Goal: Information Seeking & Learning: Learn about a topic

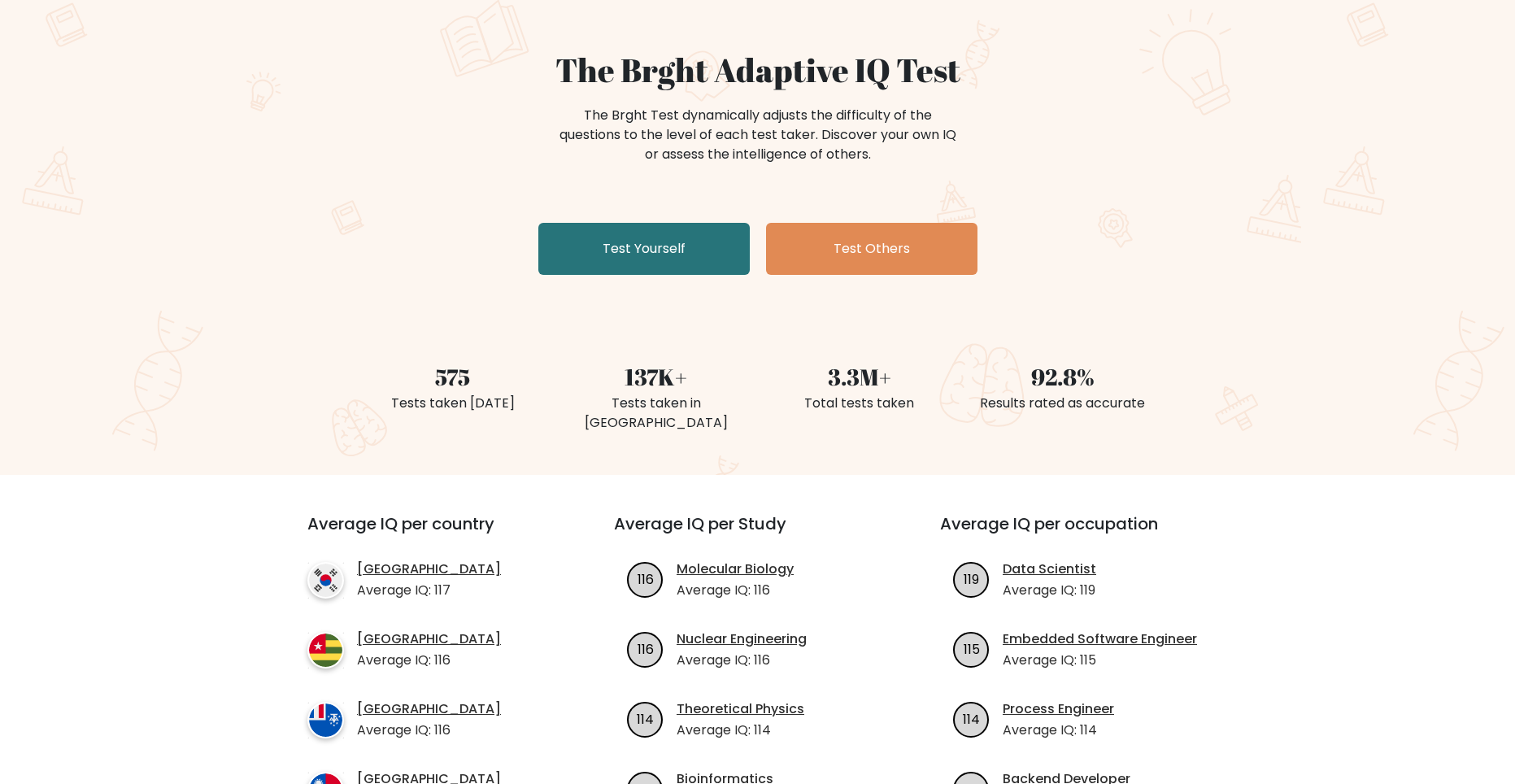
scroll to position [406, 0]
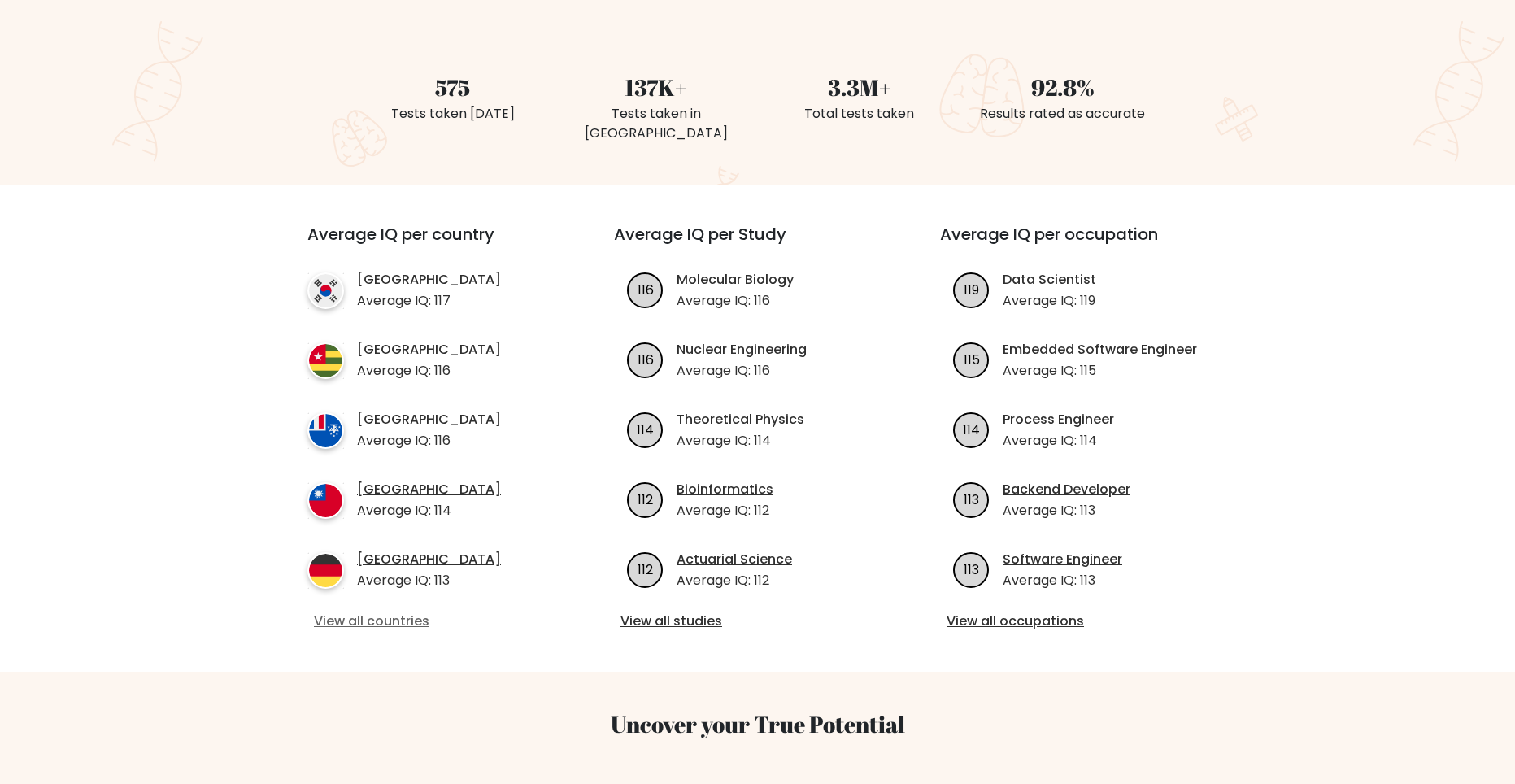
click at [421, 611] on link "View all countries" at bounding box center [431, 621] width 235 height 20
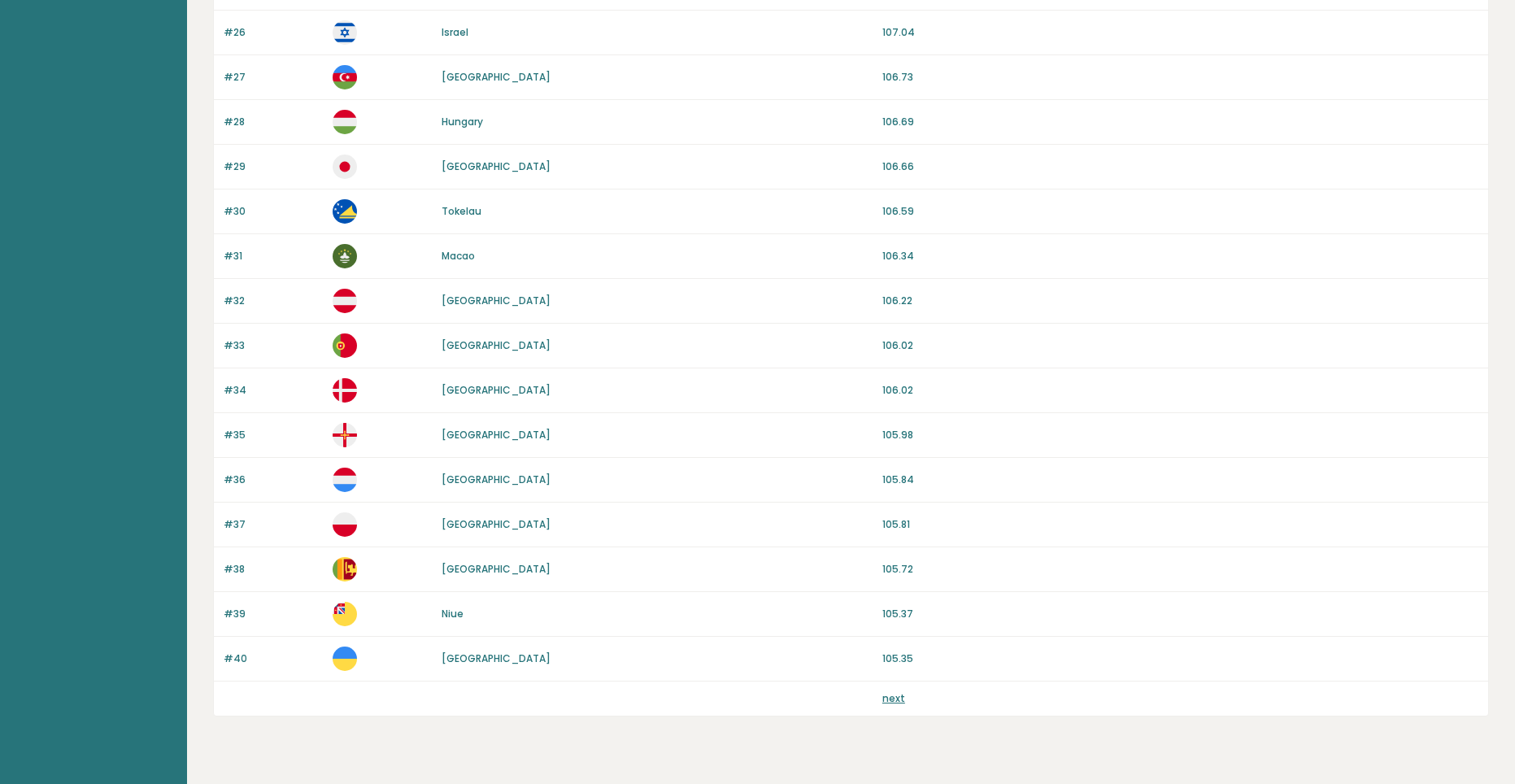
scroll to position [1328, 0]
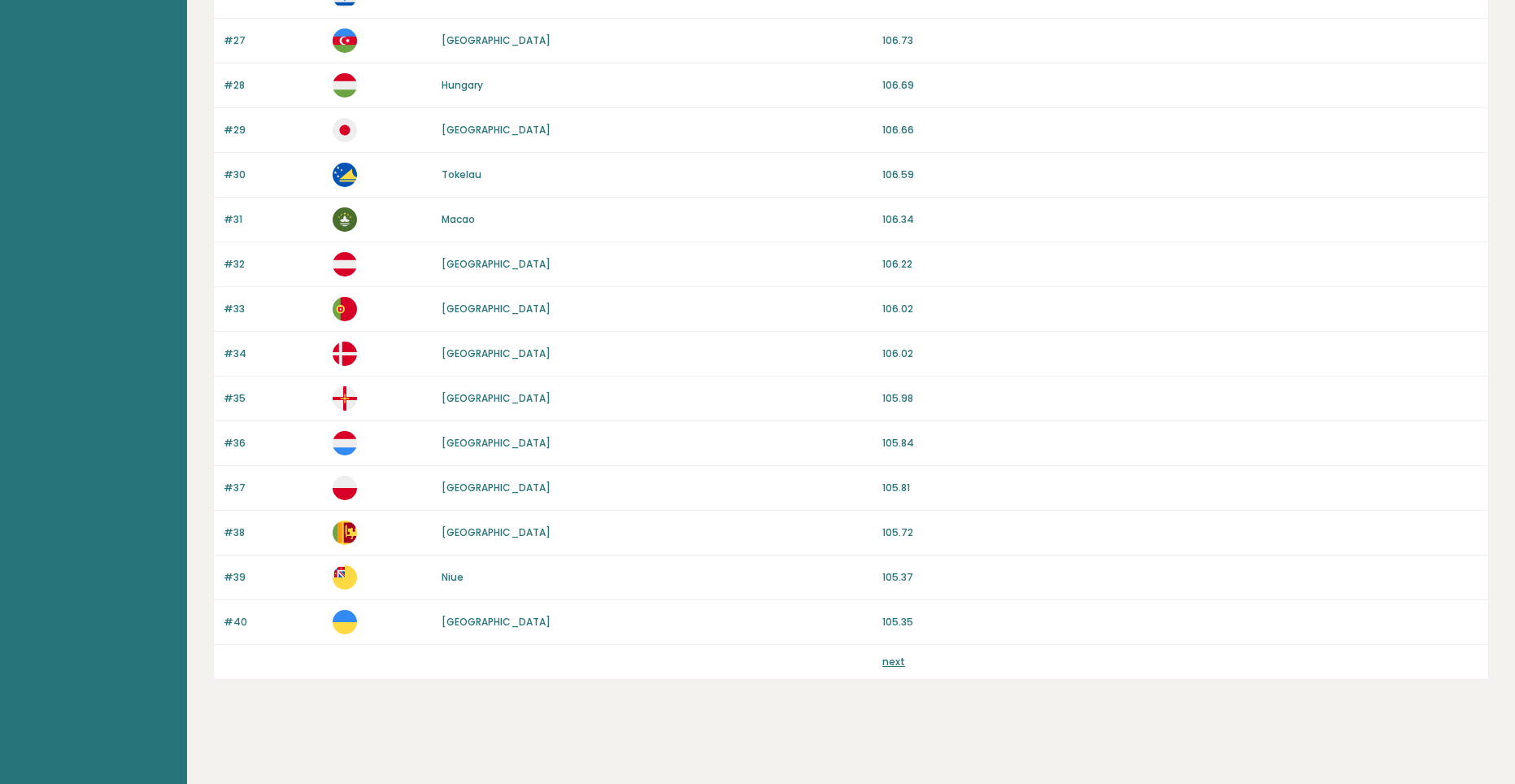
click at [892, 666] on link "next" at bounding box center [894, 661] width 23 height 14
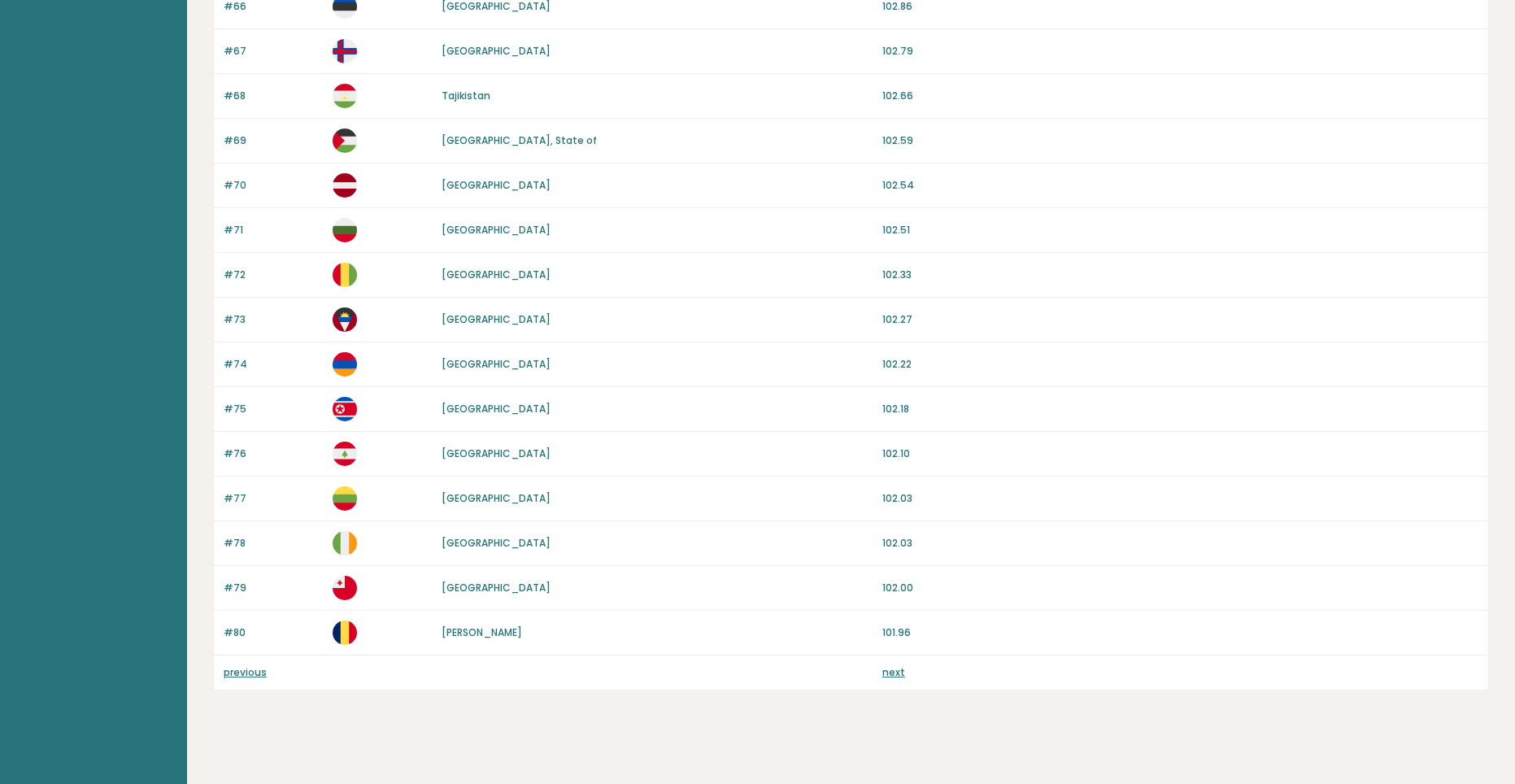
scroll to position [1328, 0]
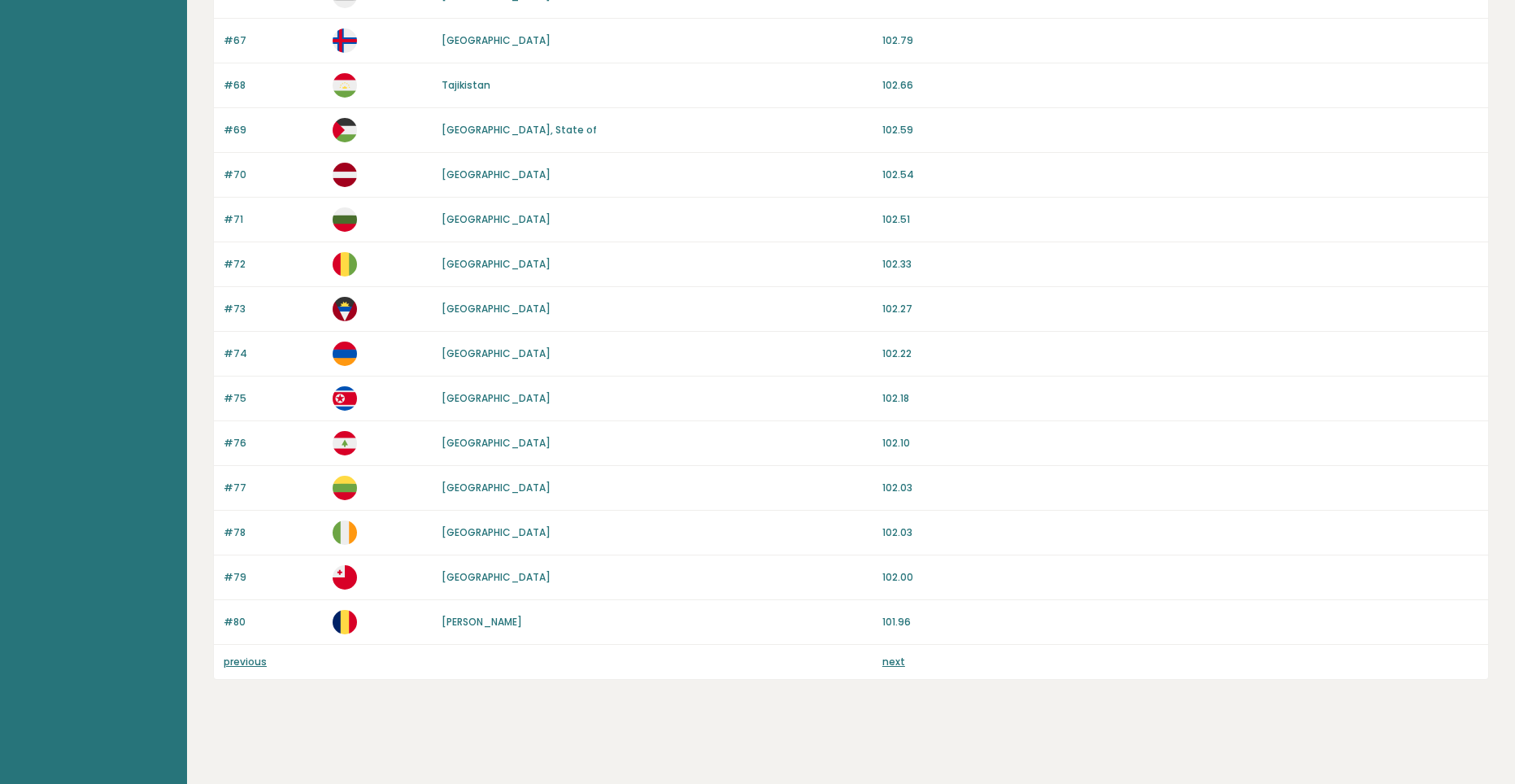
click at [907, 668] on div "next" at bounding box center [1180, 662] width 596 height 15
click at [898, 668] on link "next" at bounding box center [894, 661] width 23 height 14
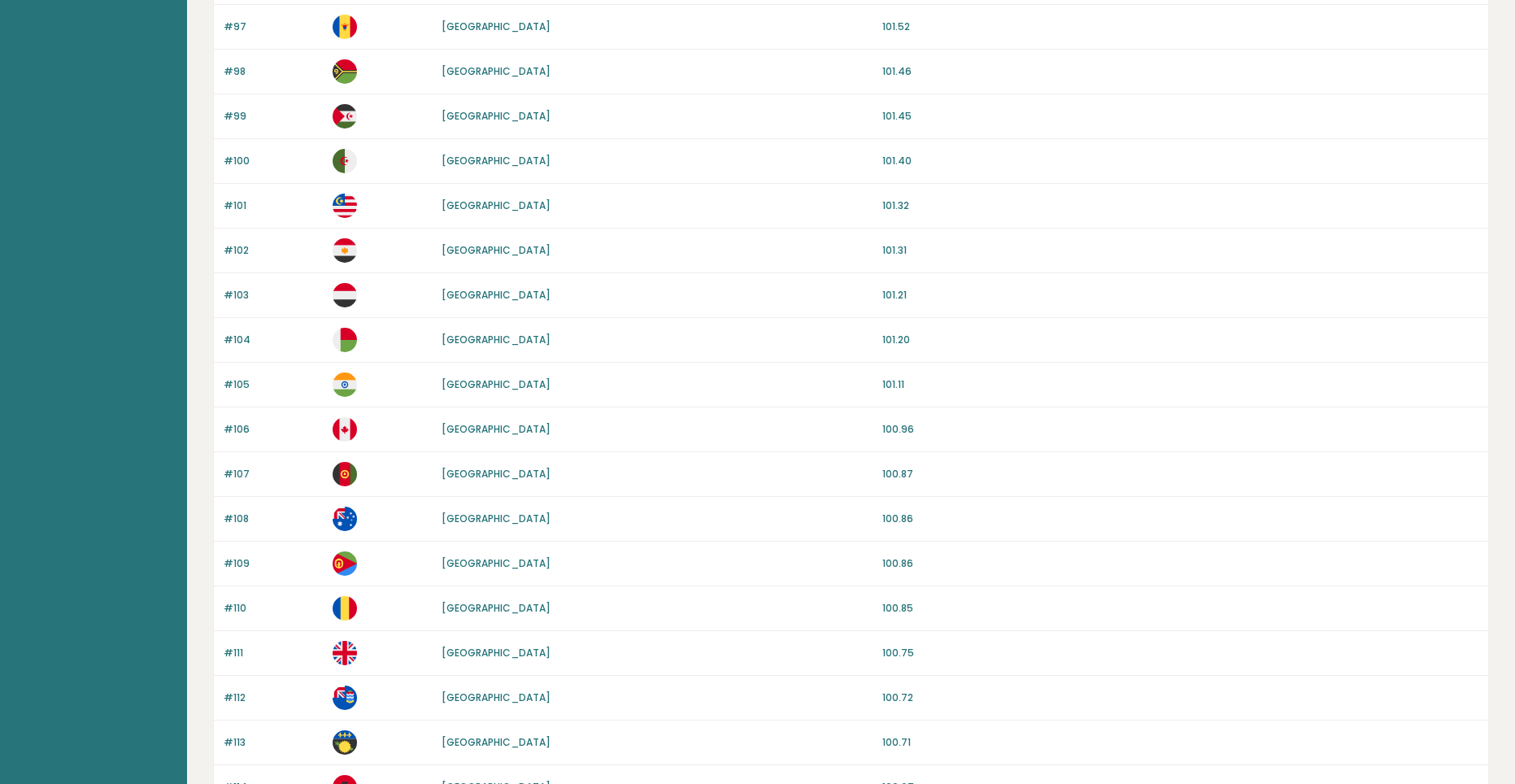
scroll to position [1328, 0]
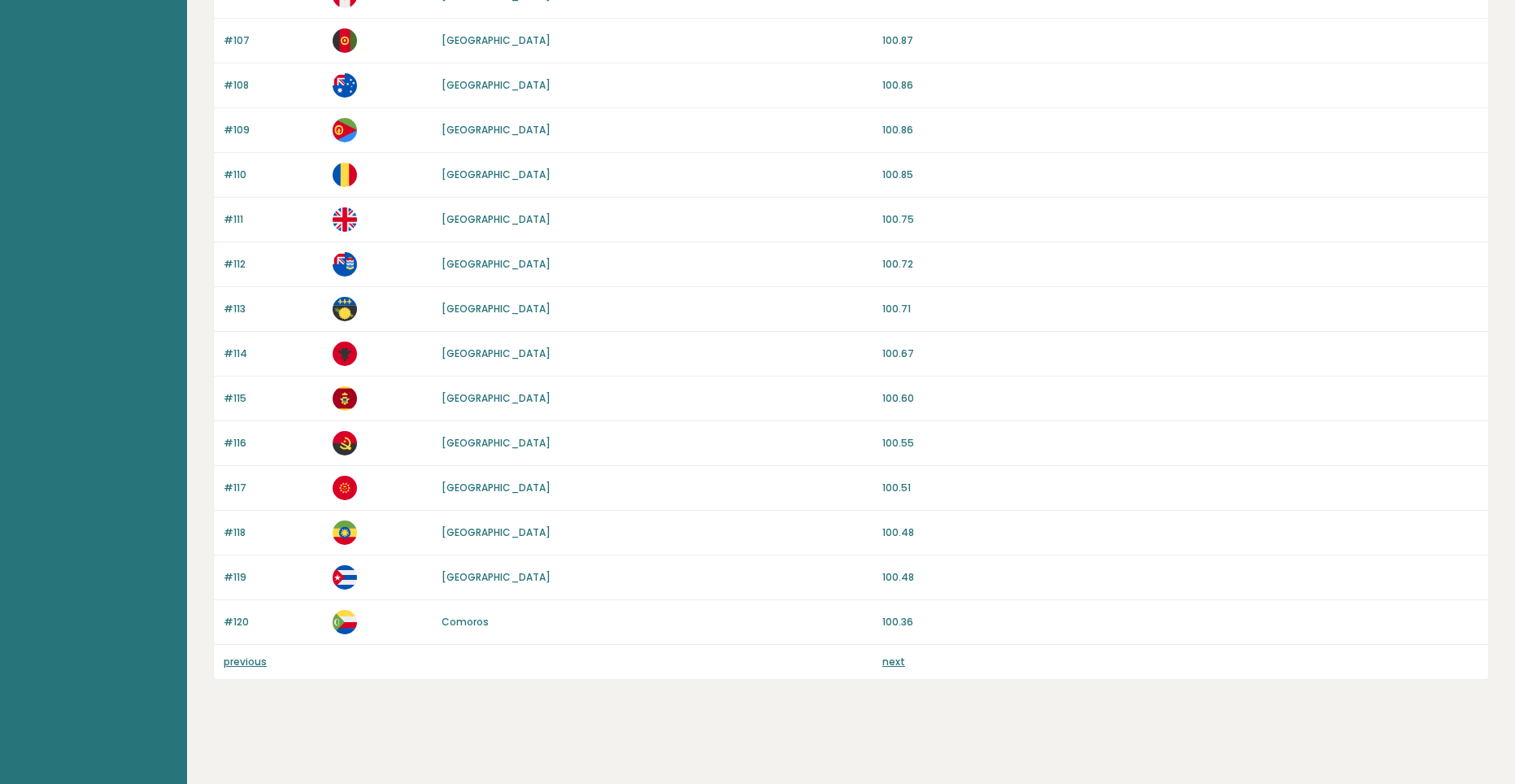
click at [898, 668] on link "next" at bounding box center [894, 661] width 23 height 14
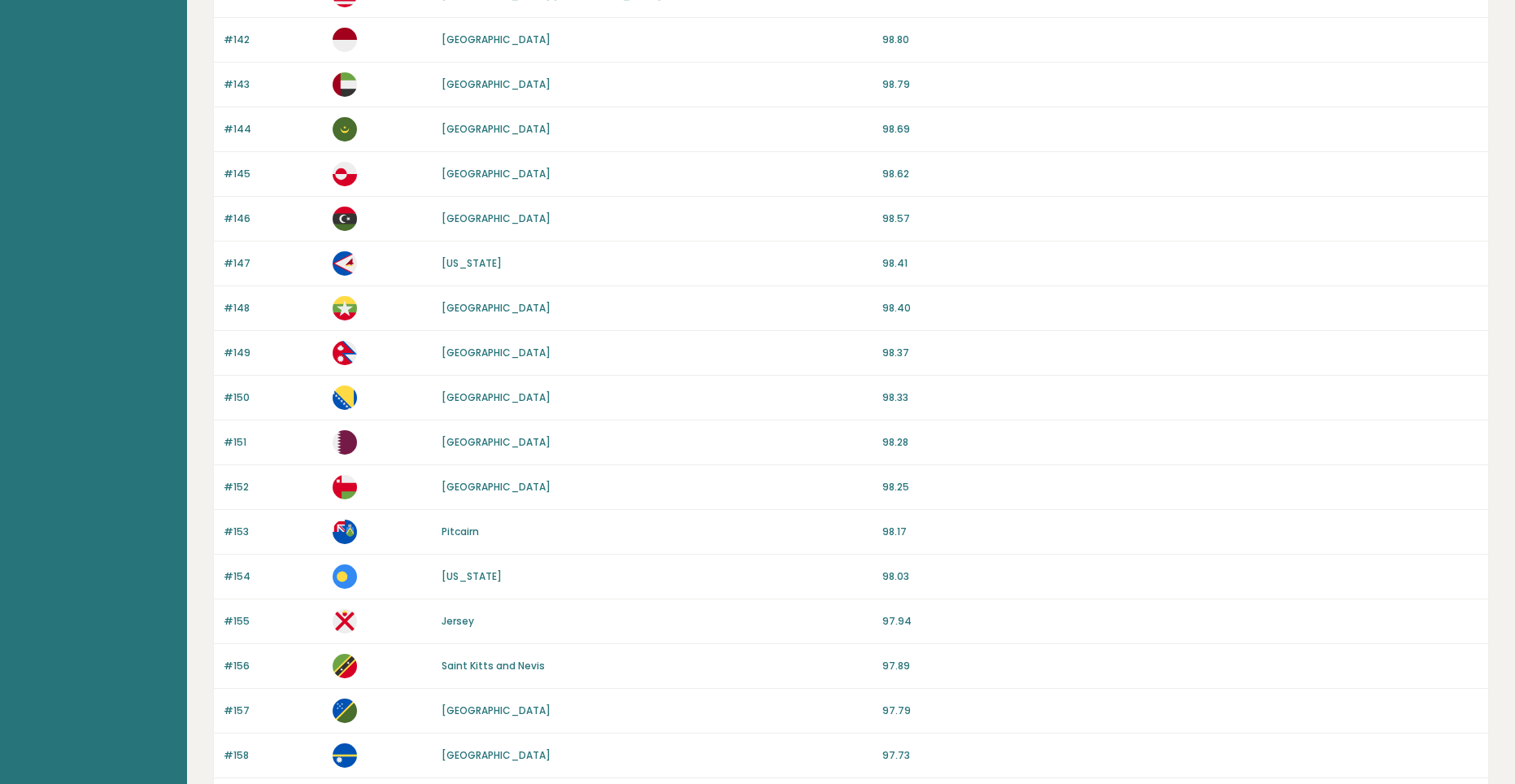
scroll to position [1328, 0]
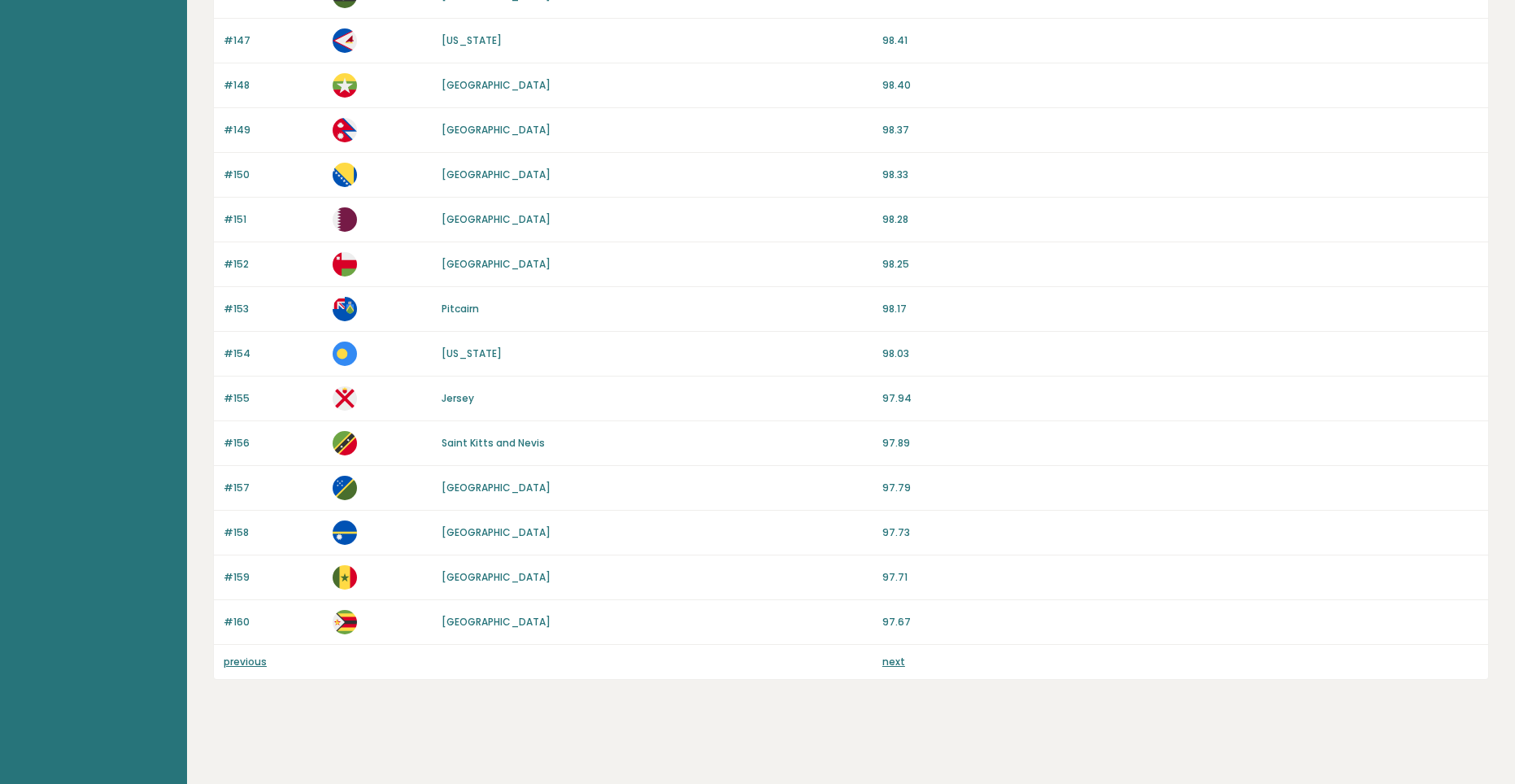
click at [895, 663] on link "next" at bounding box center [894, 661] width 23 height 14
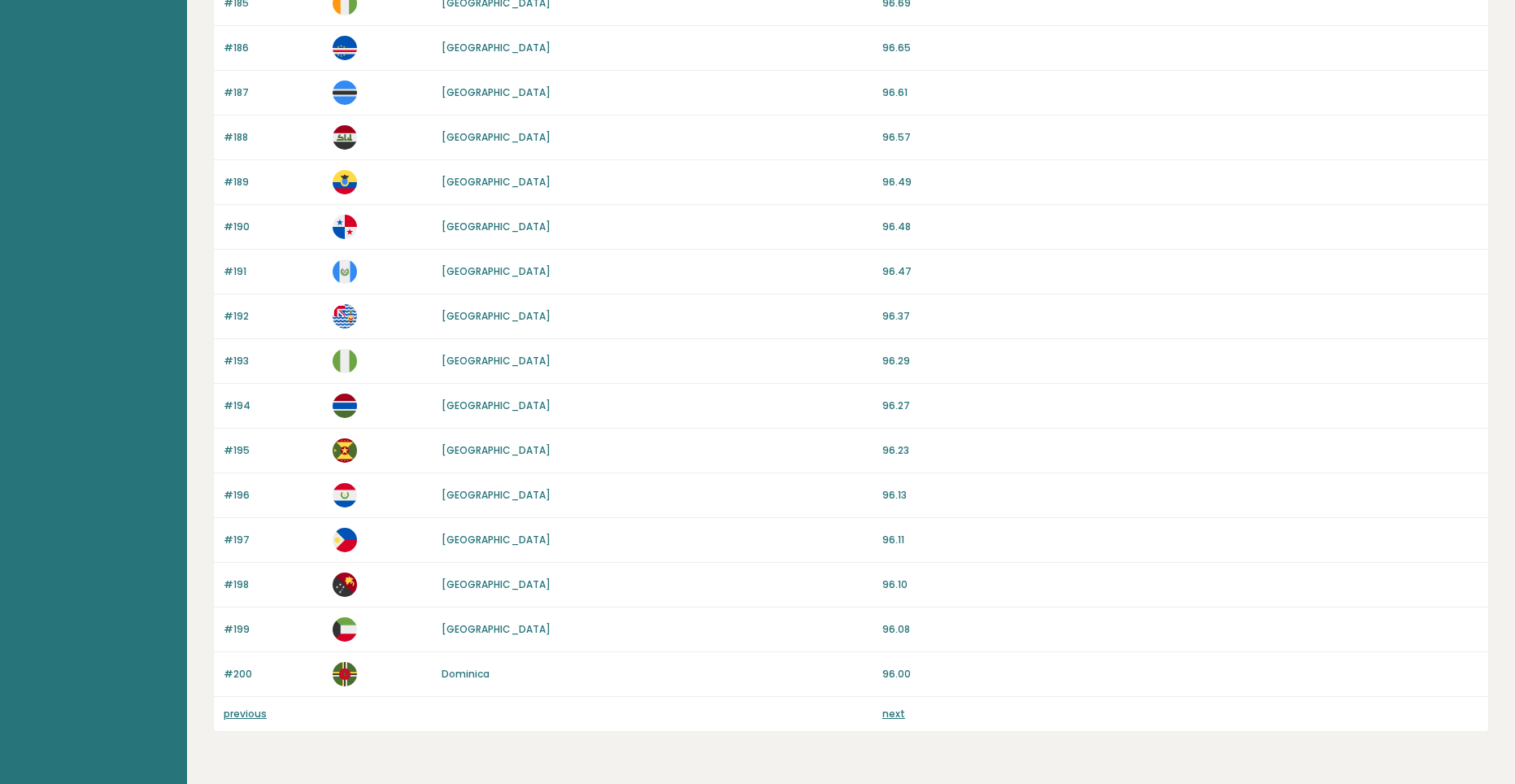
scroll to position [1328, 0]
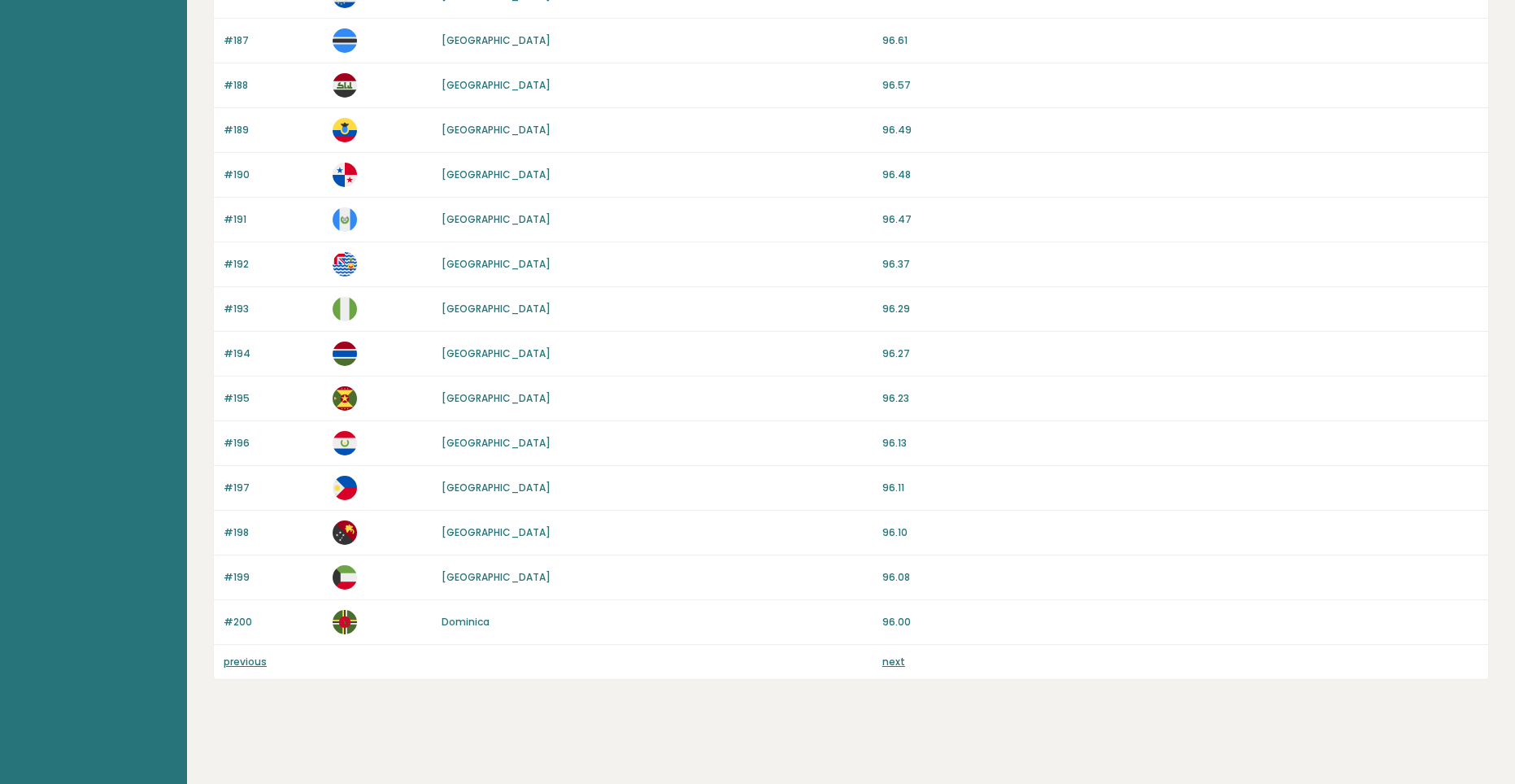
click at [894, 662] on link "next" at bounding box center [894, 661] width 23 height 14
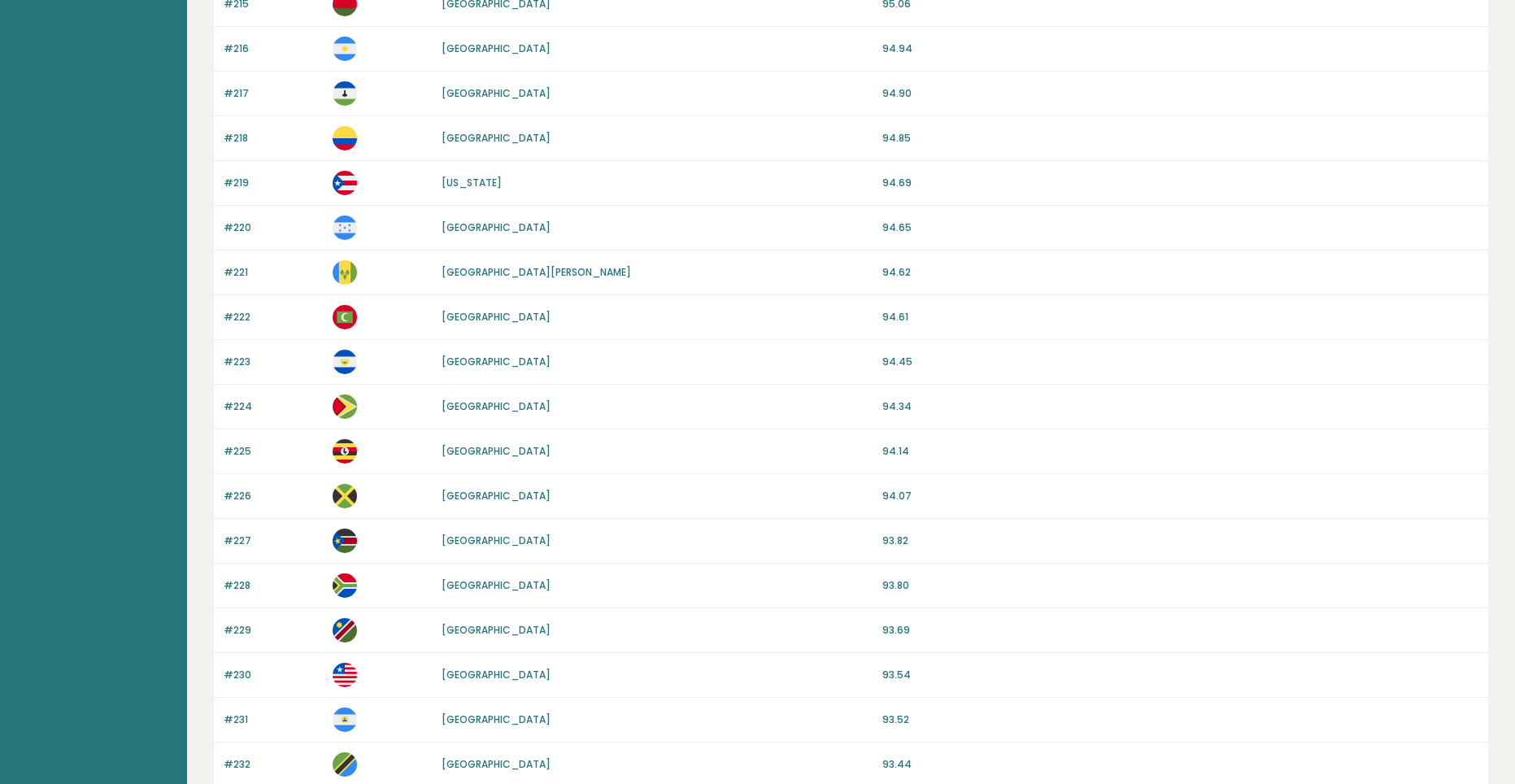
scroll to position [1059, 0]
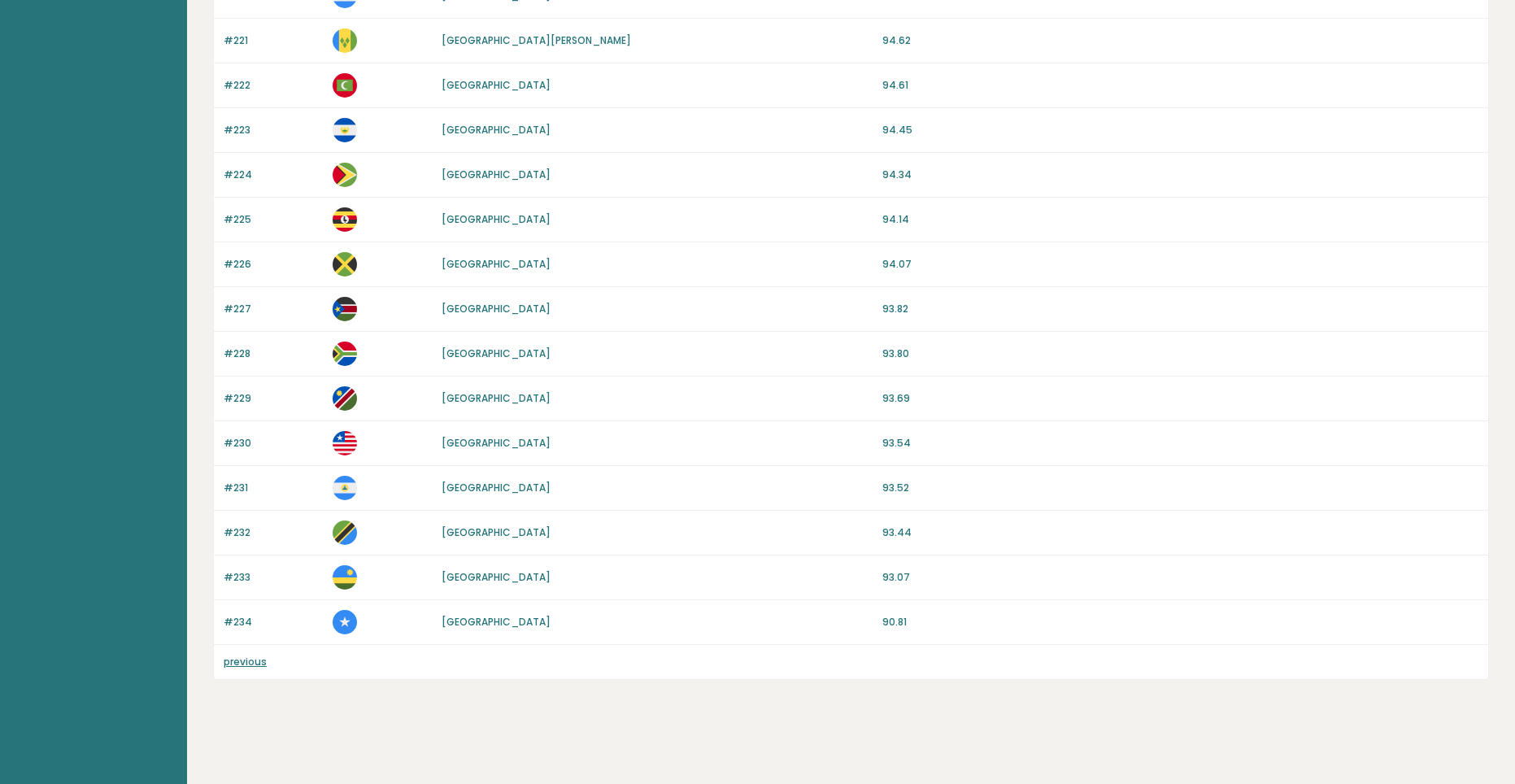
click at [239, 654] on div "previous" at bounding box center [851, 662] width 1275 height 34
click at [238, 662] on link "previous" at bounding box center [245, 661] width 43 height 14
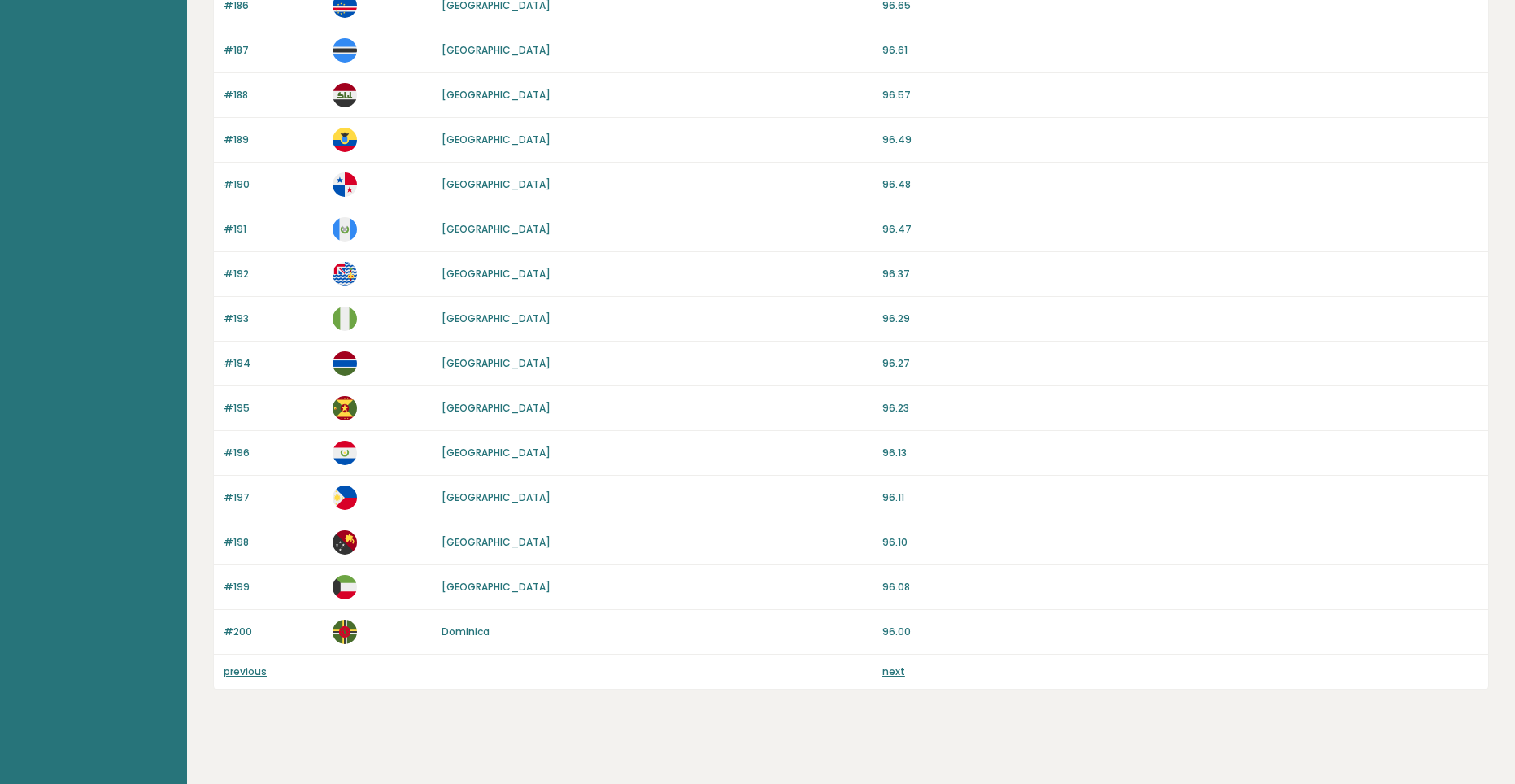
scroll to position [1328, 0]
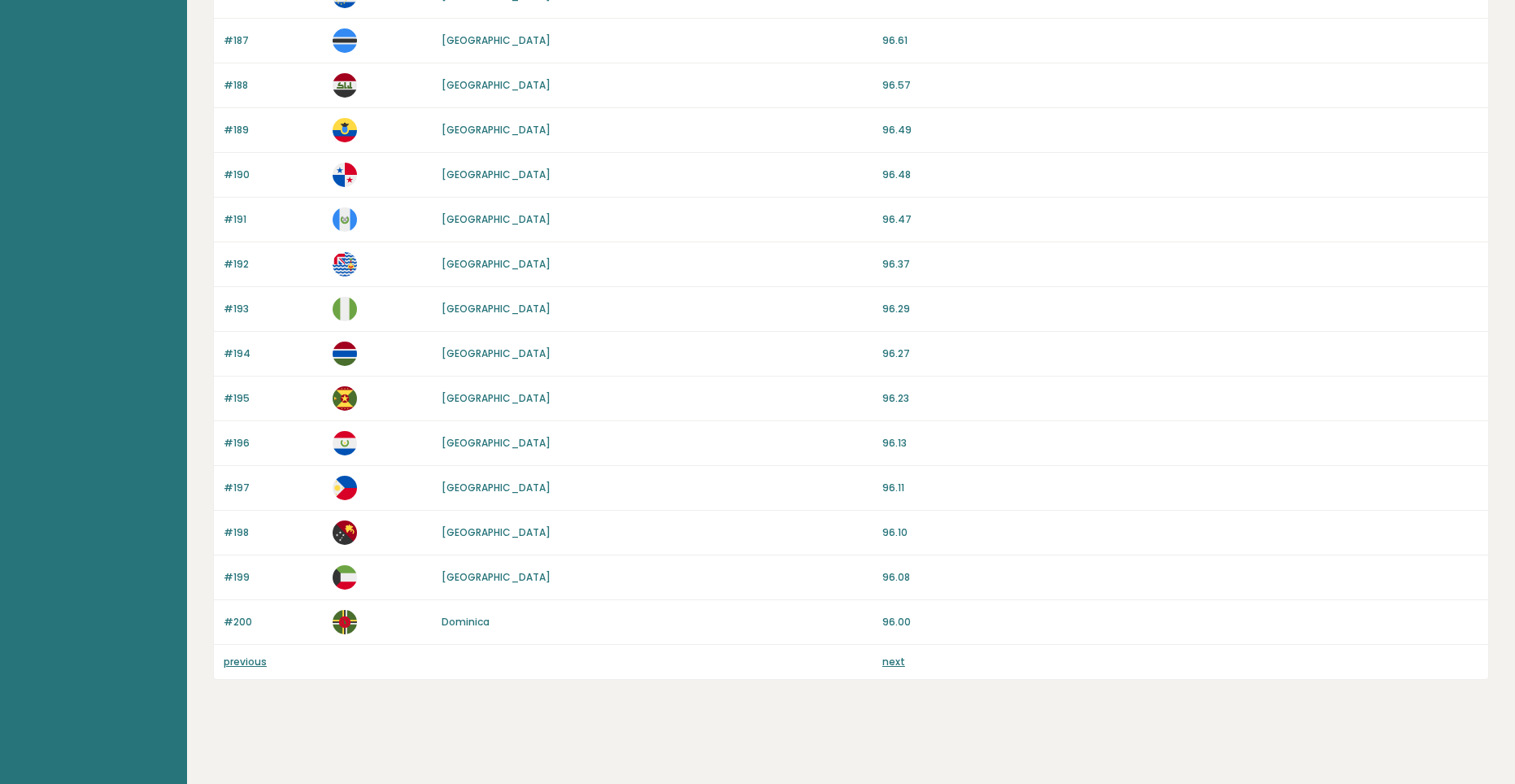
click at [238, 661] on link "previous" at bounding box center [245, 661] width 43 height 14
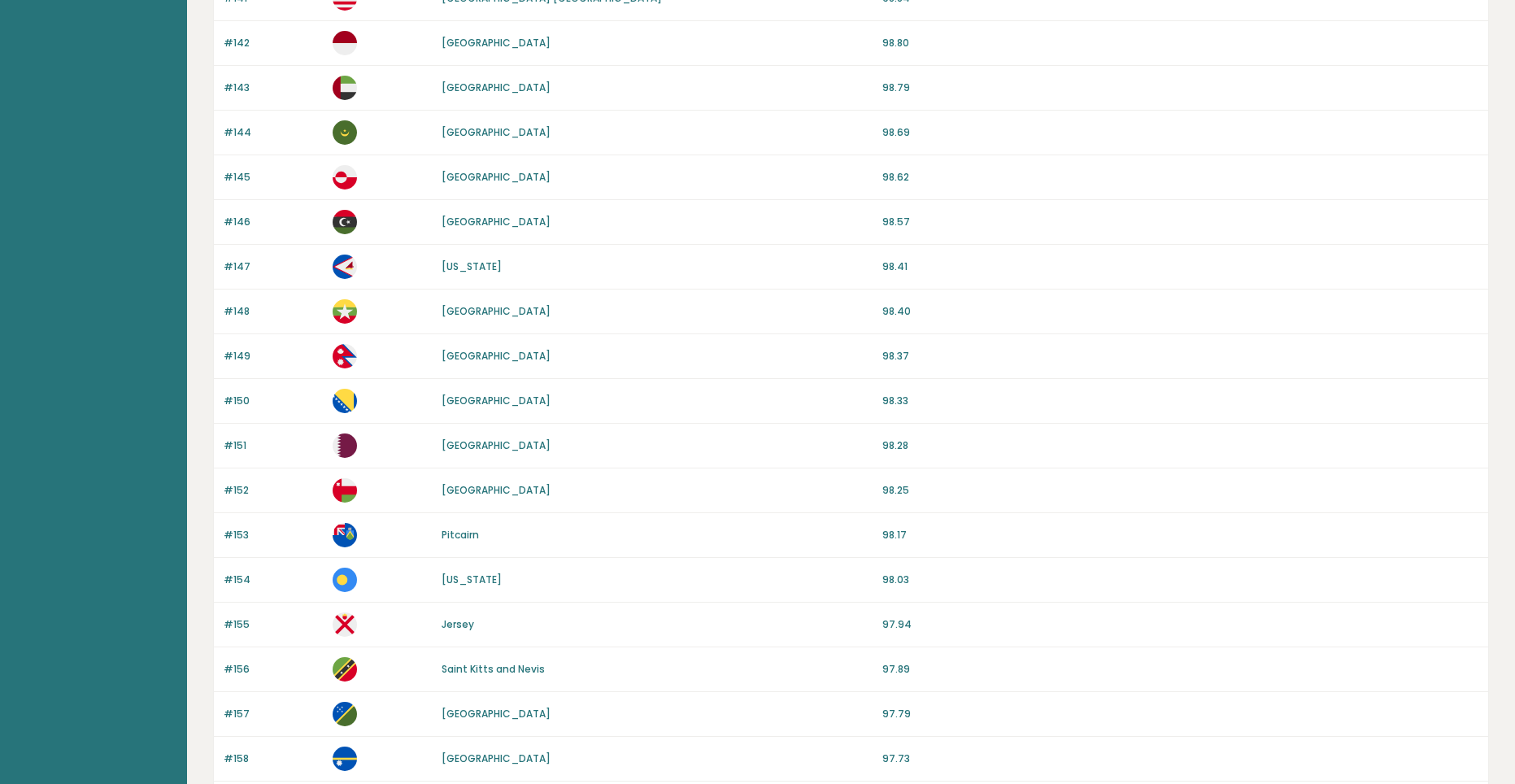
scroll to position [1328, 0]
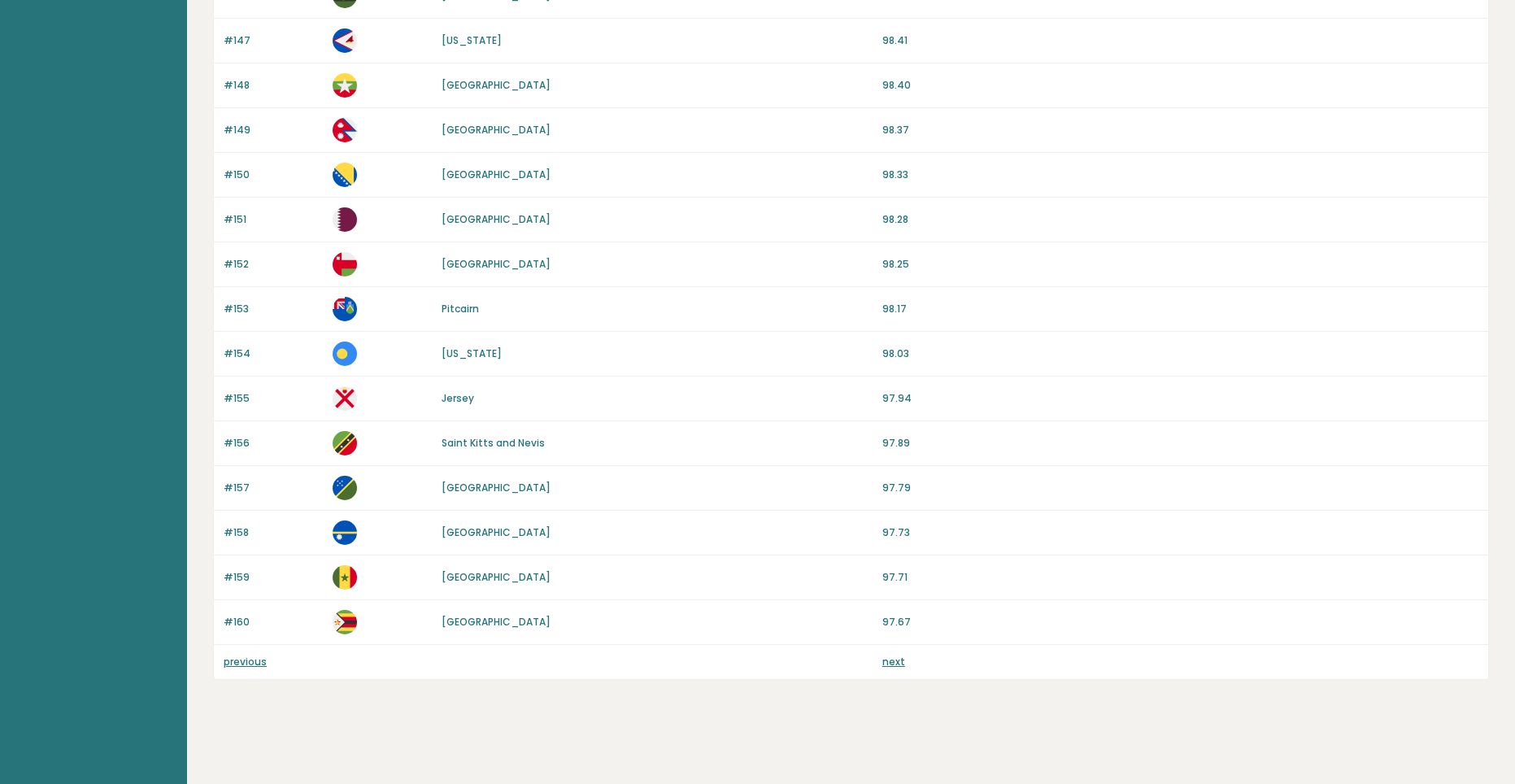
click at [238, 659] on link "previous" at bounding box center [245, 661] width 43 height 14
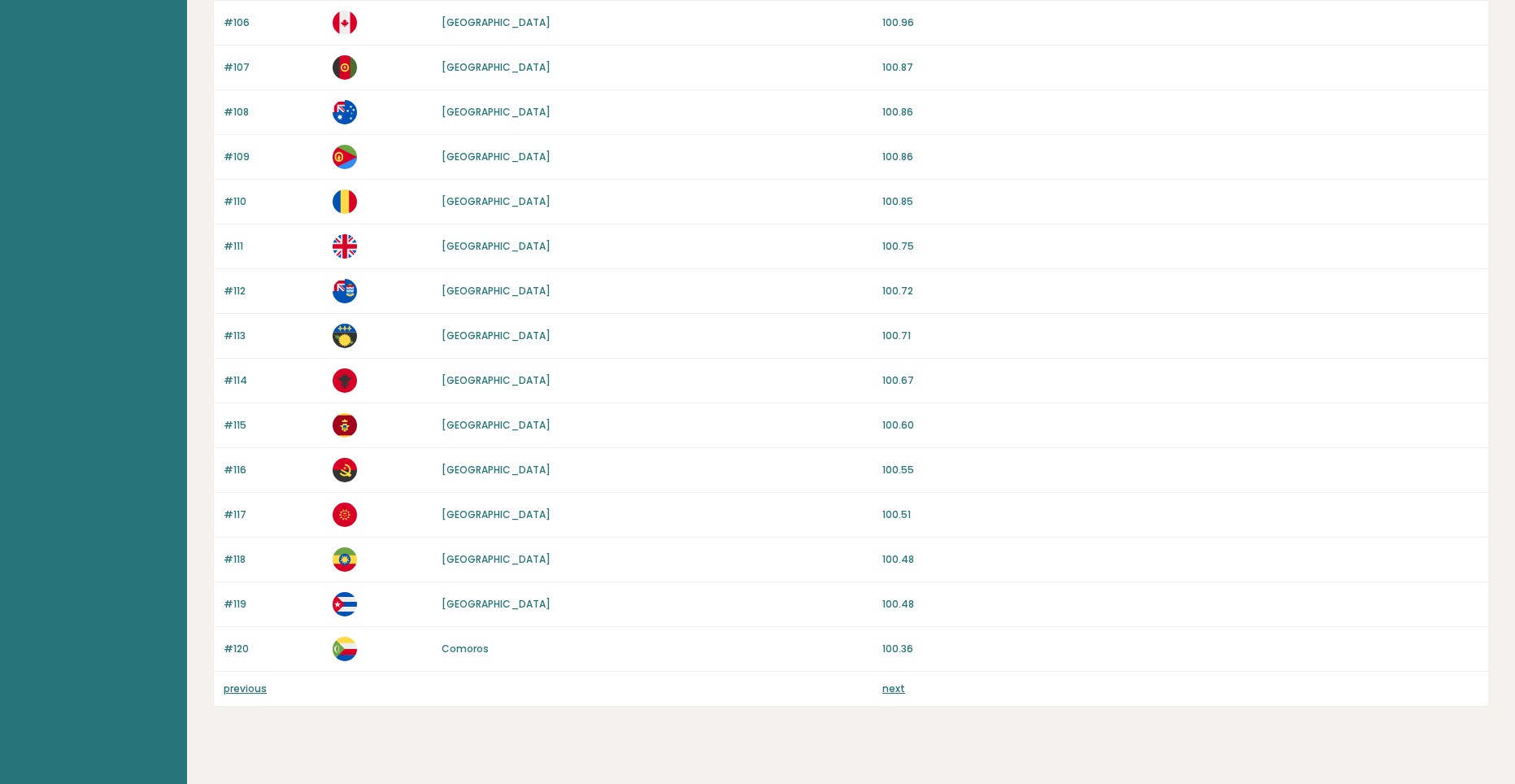
click at [238, 659] on div "#120 [GEOGRAPHIC_DATA] 100.36" at bounding box center [851, 649] width 1275 height 45
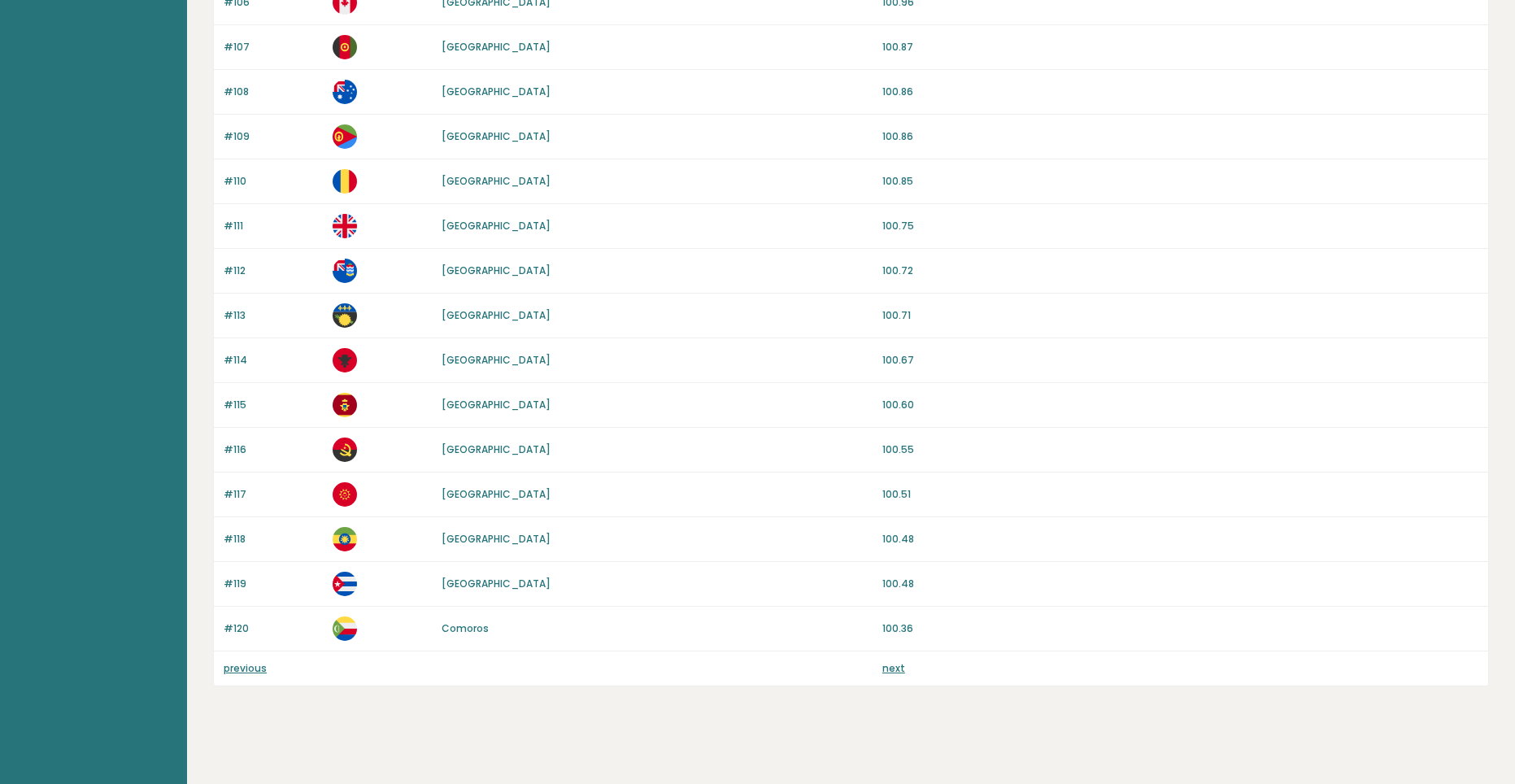
scroll to position [1328, 0]
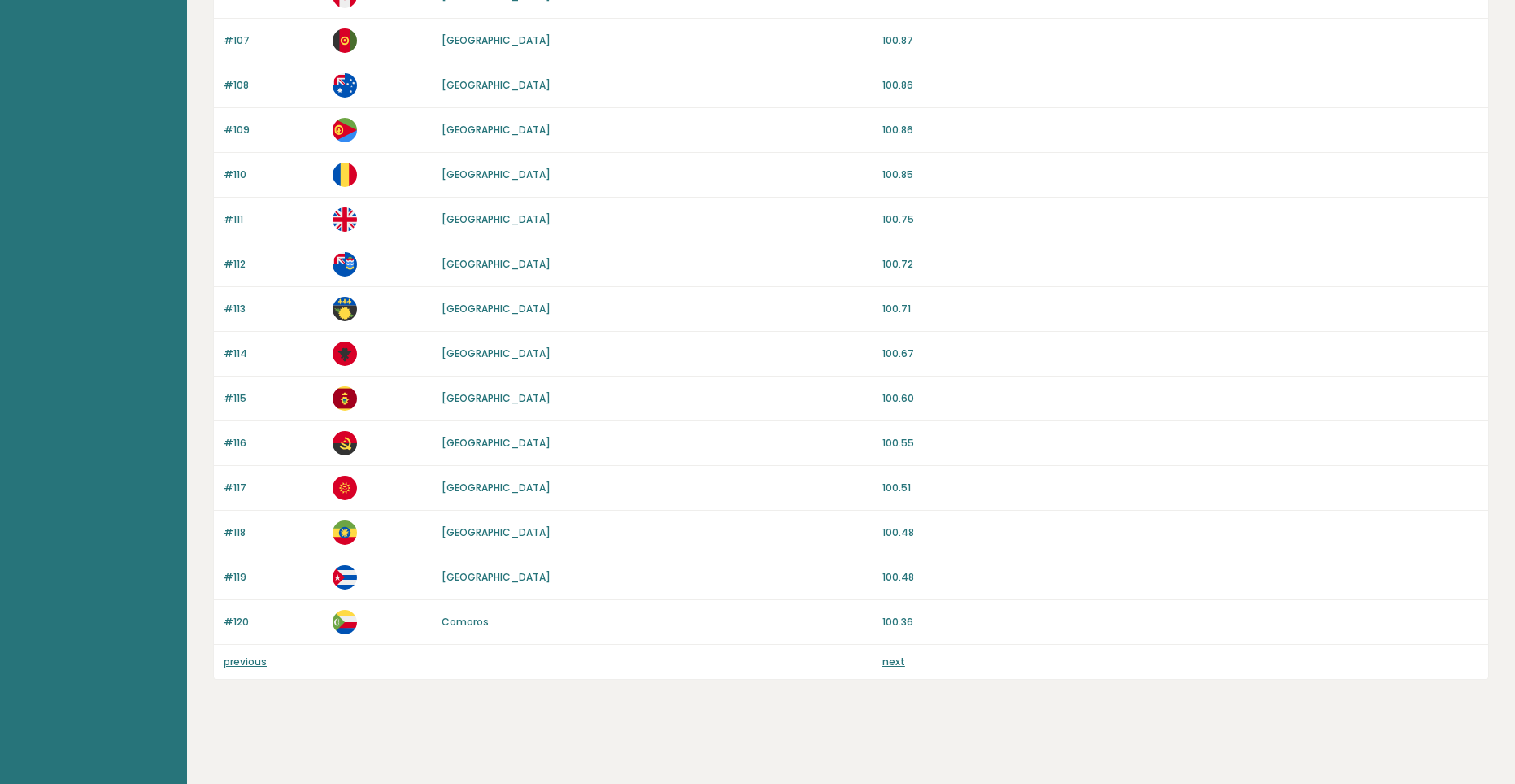
click at [238, 659] on link "previous" at bounding box center [245, 661] width 43 height 14
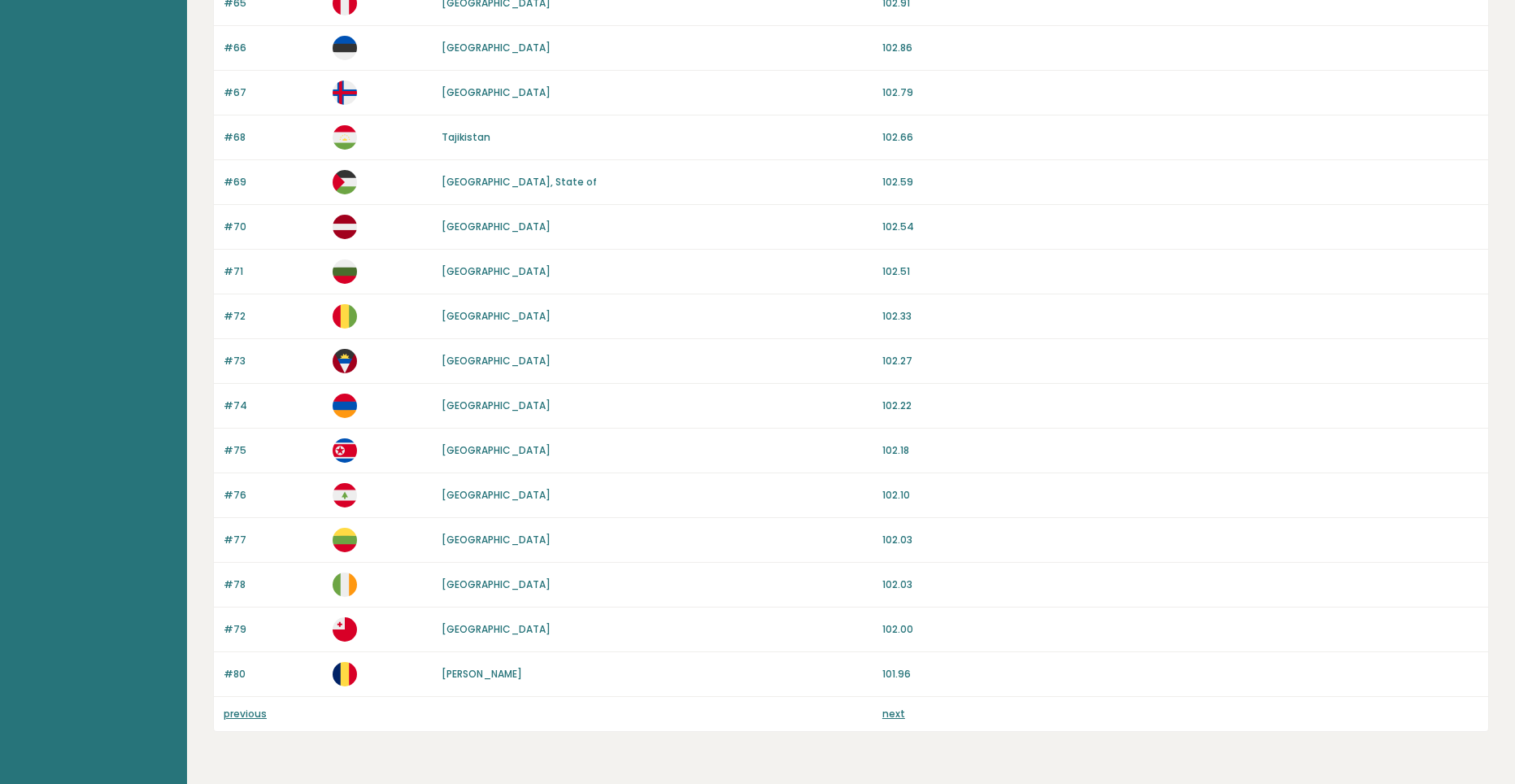
scroll to position [1328, 0]
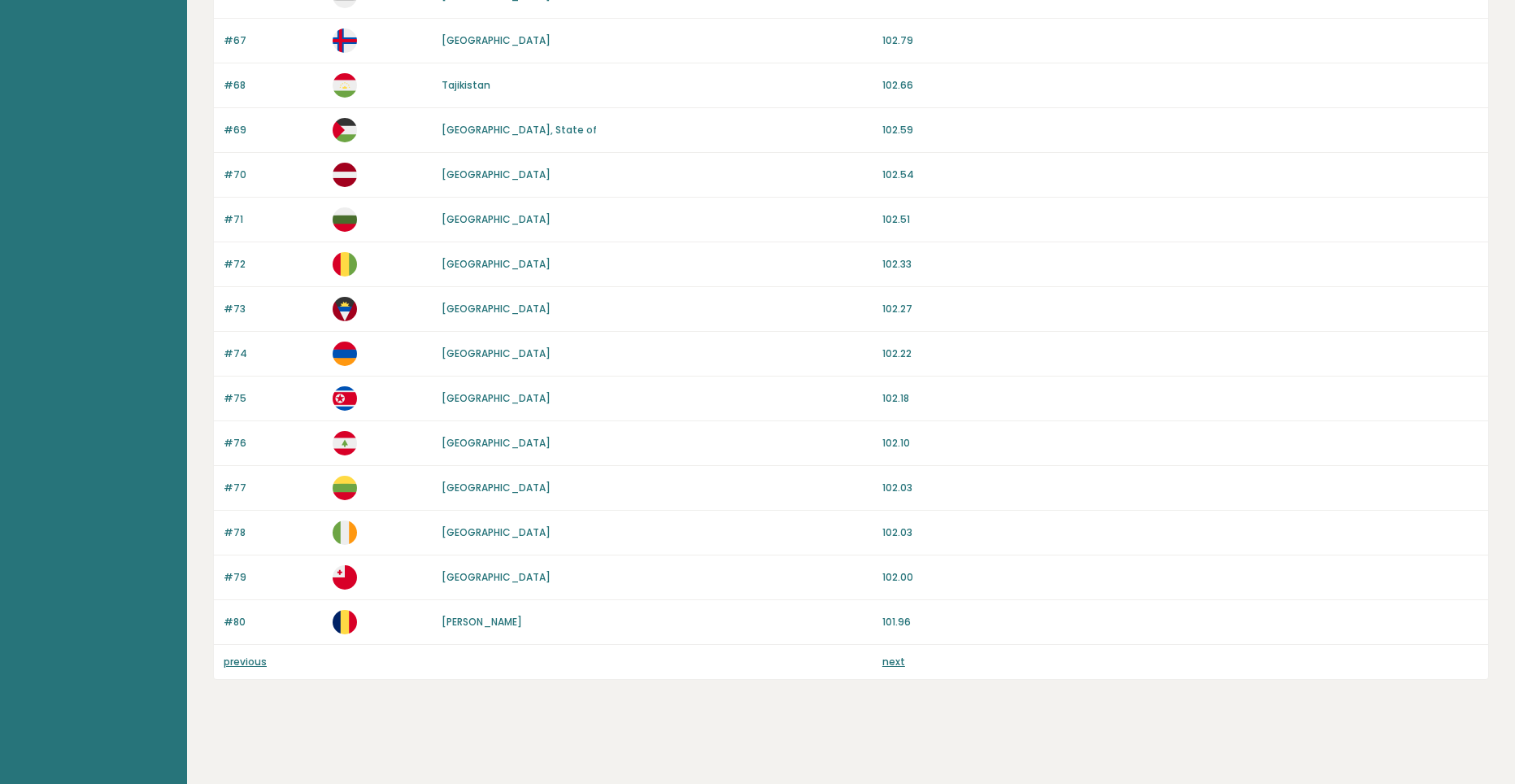
click at [265, 661] on link "previous" at bounding box center [245, 661] width 43 height 14
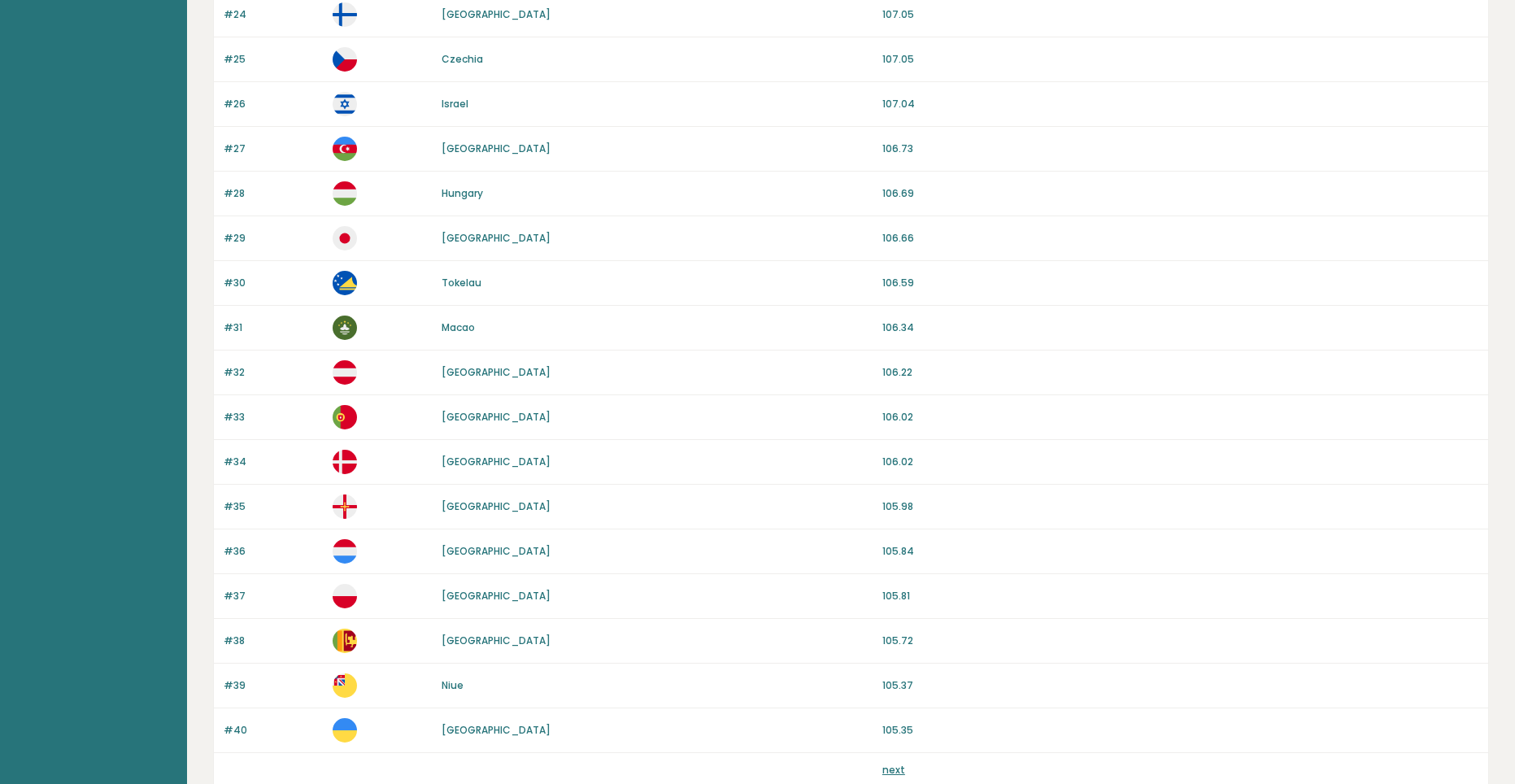
scroll to position [1328, 0]
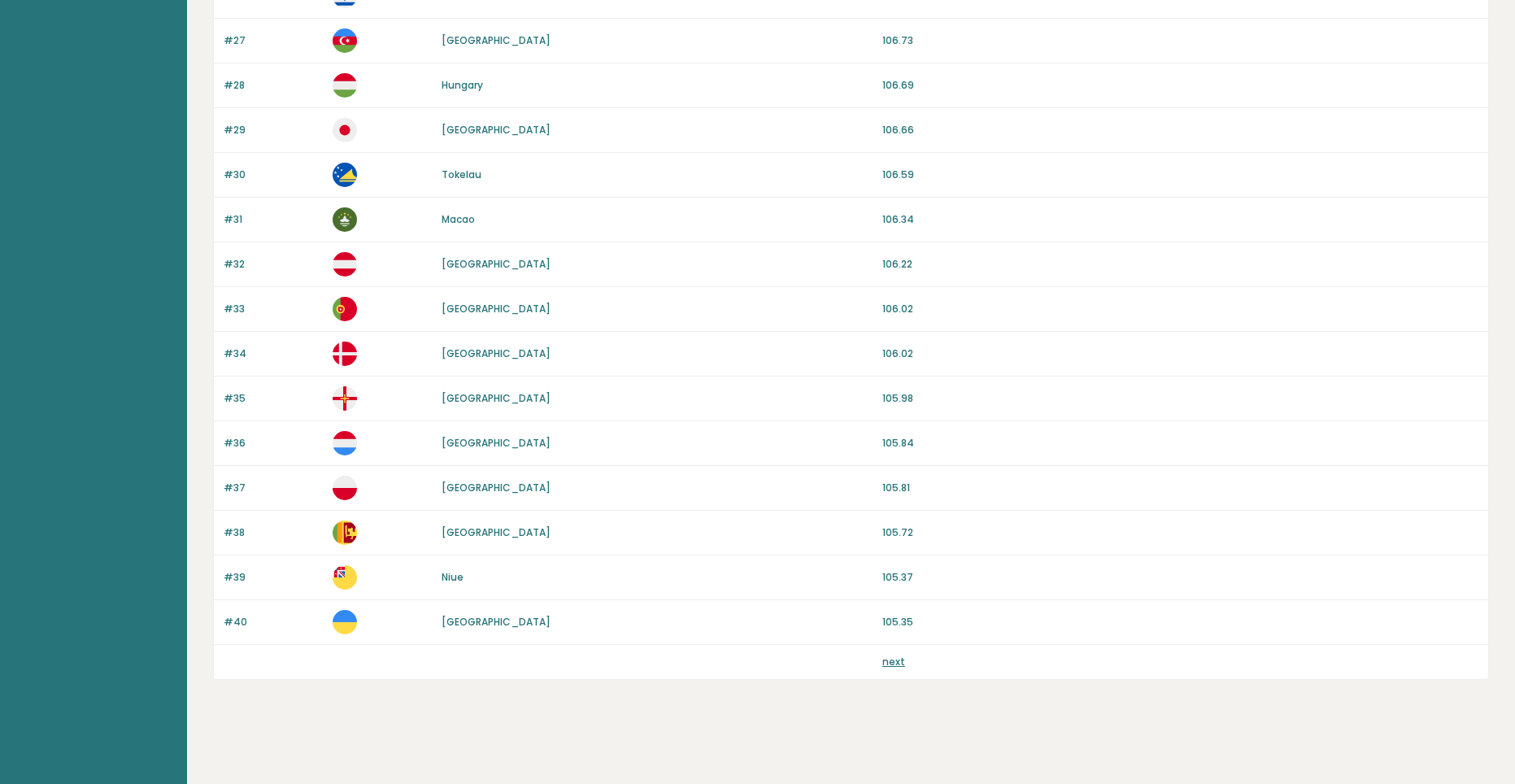
click at [893, 660] on link "next" at bounding box center [894, 661] width 23 height 14
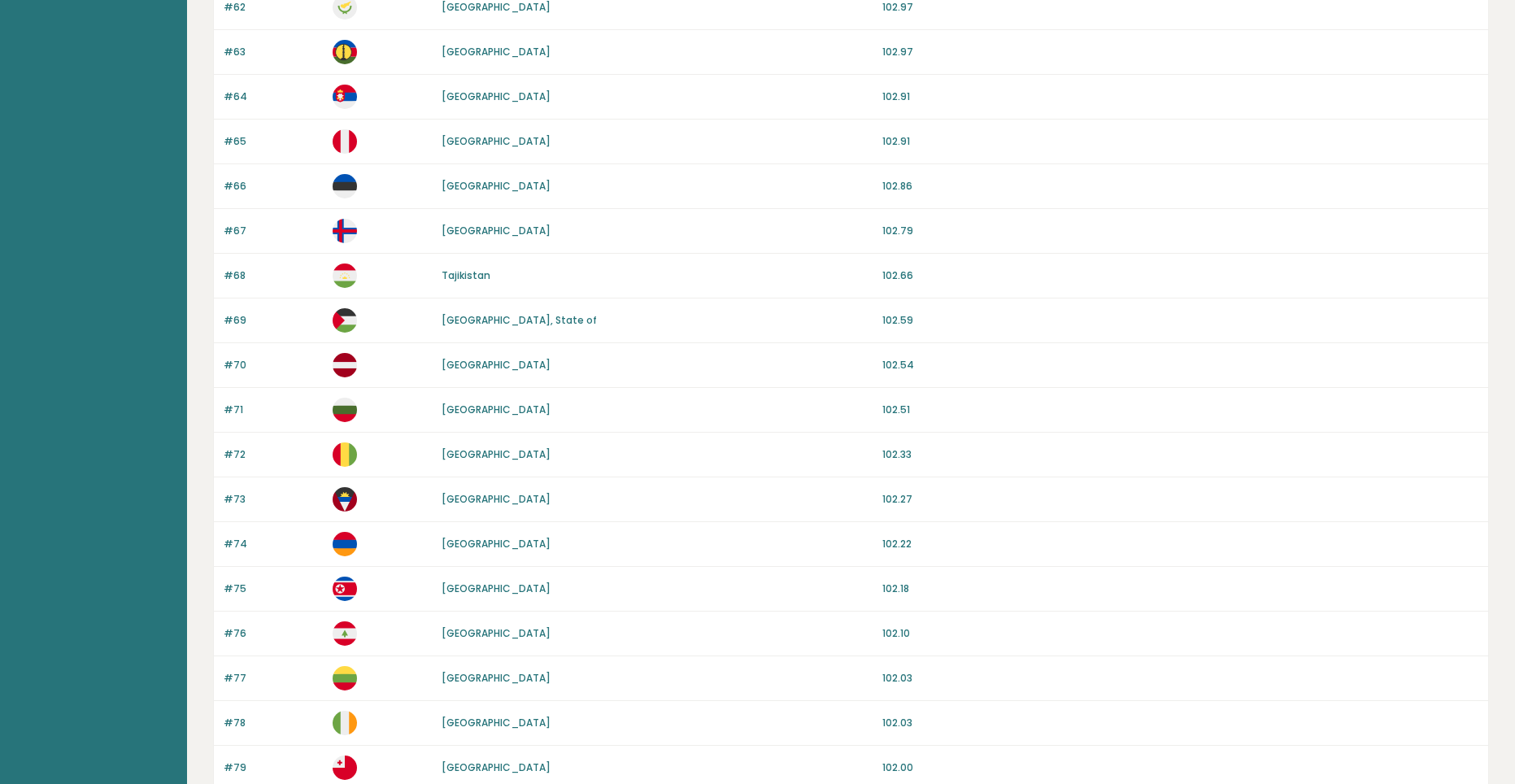
scroll to position [1328, 0]
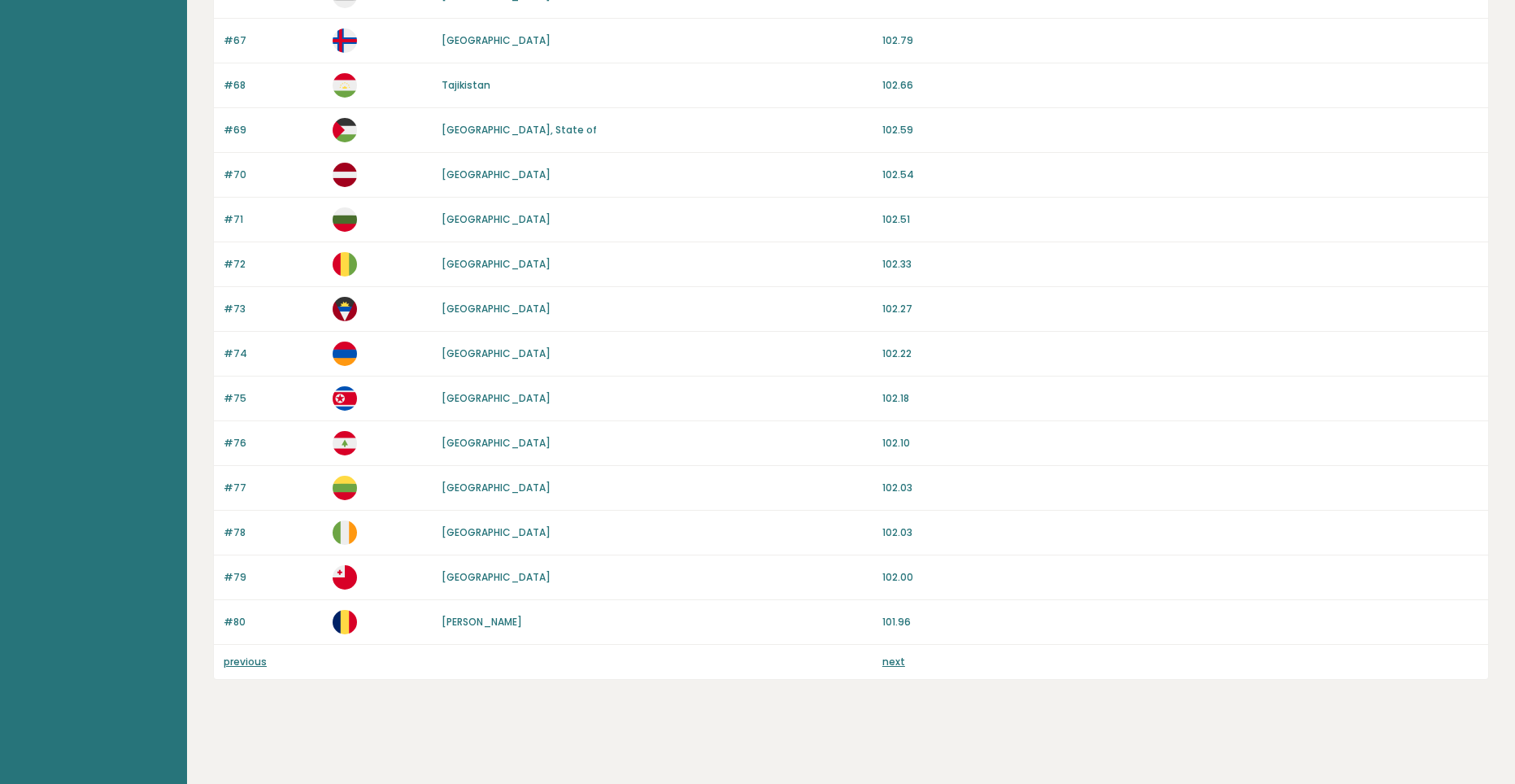
click at [898, 666] on link "next" at bounding box center [894, 661] width 23 height 14
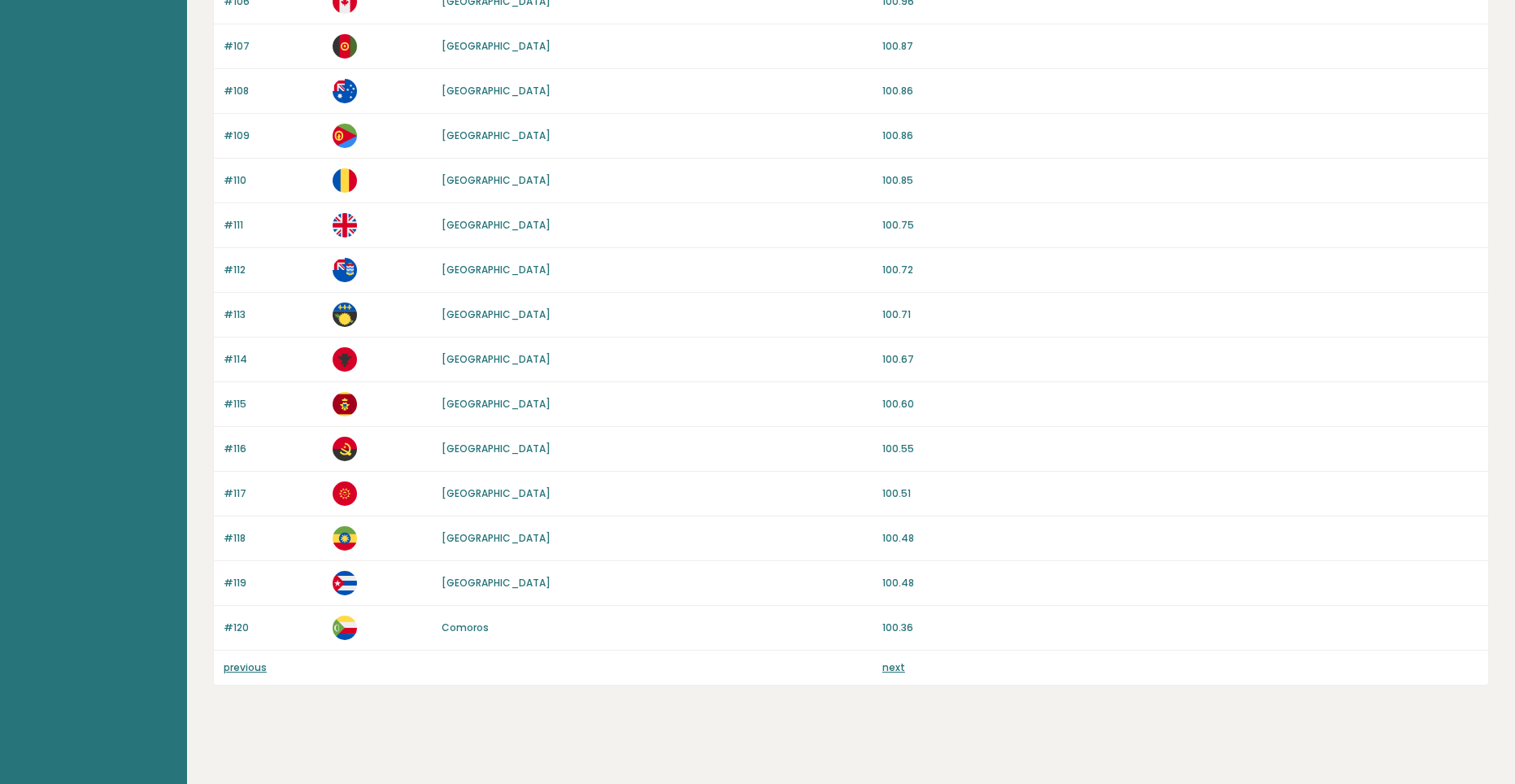
scroll to position [1328, 0]
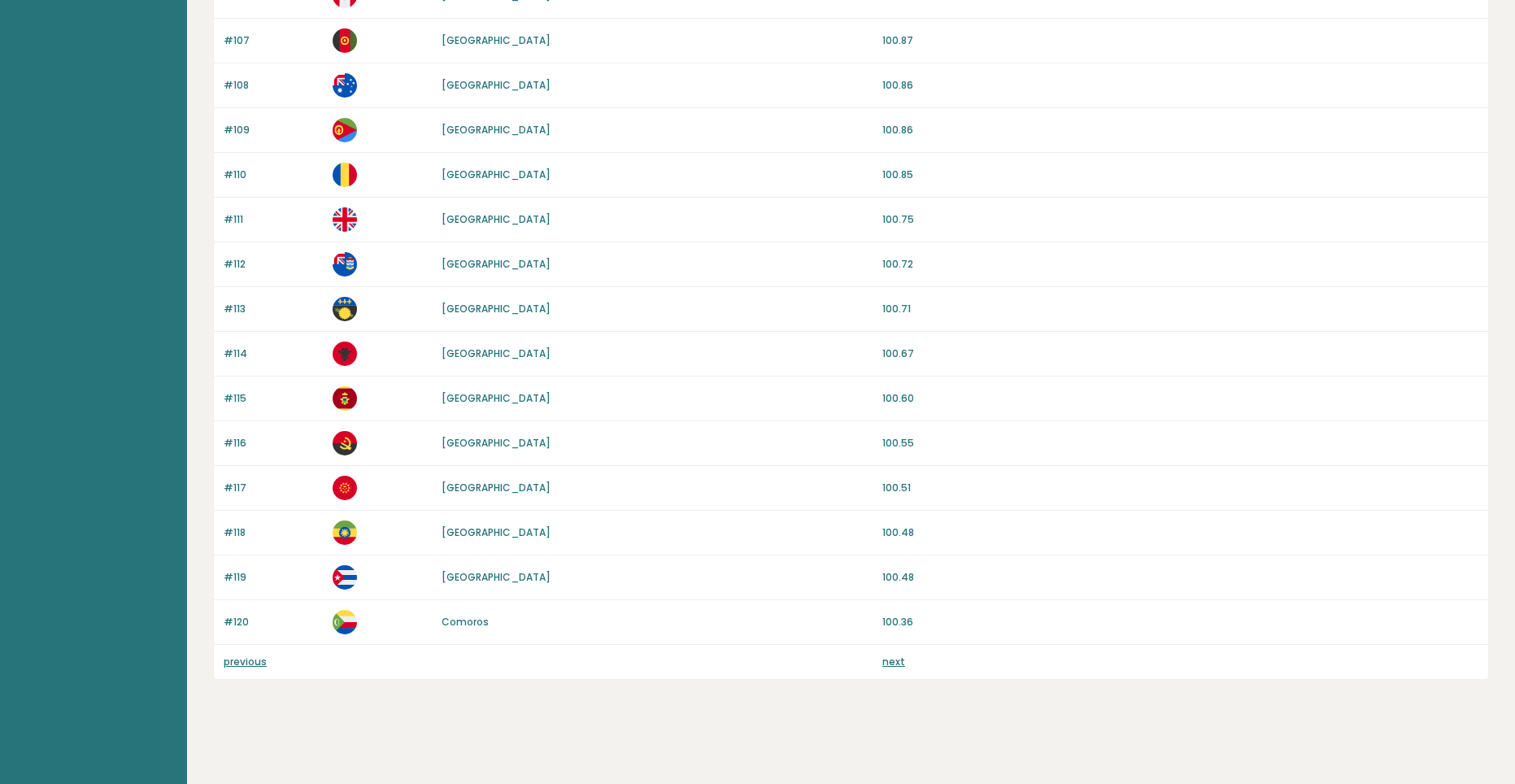
click at [899, 664] on link "next" at bounding box center [894, 661] width 23 height 14
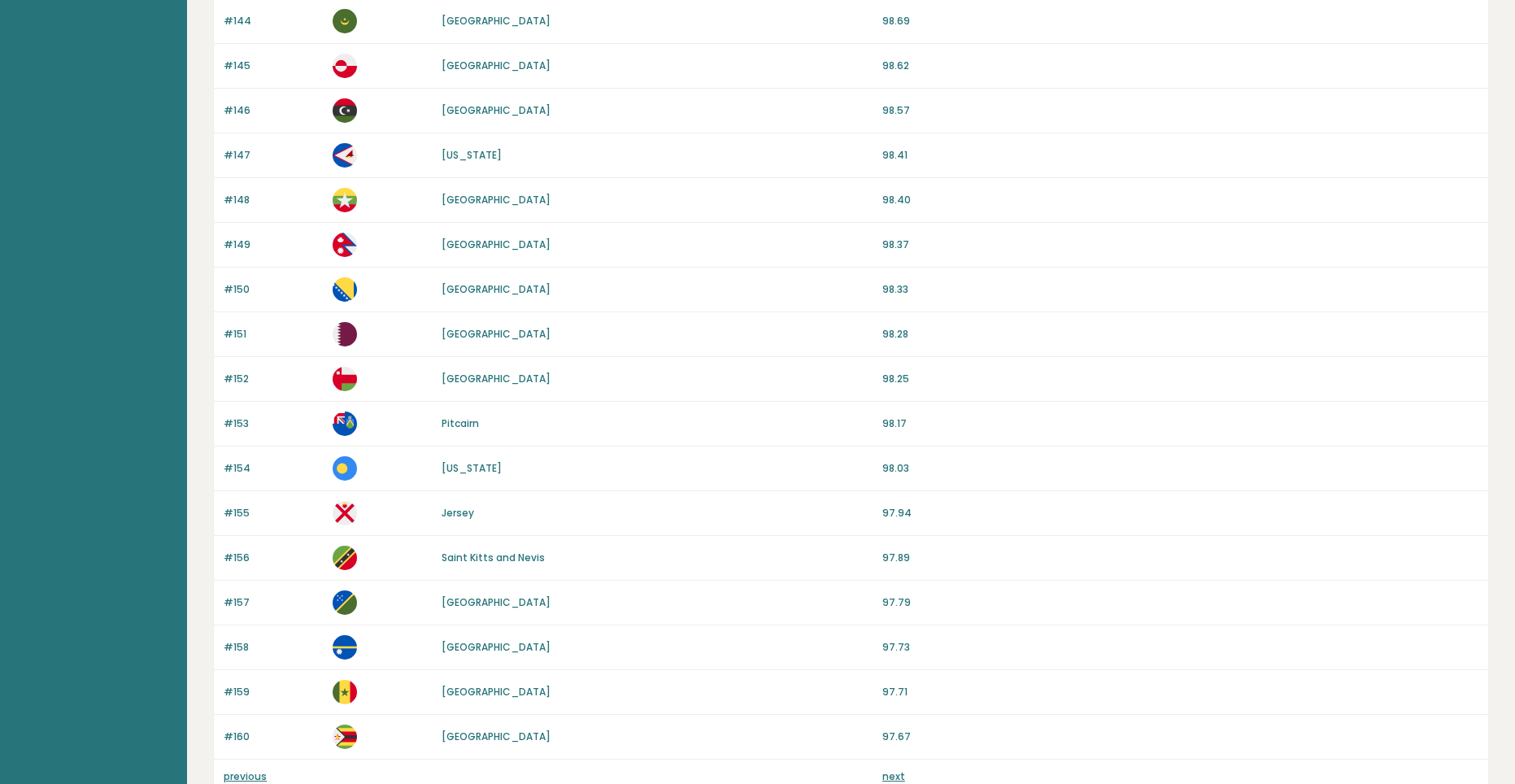
scroll to position [1328, 0]
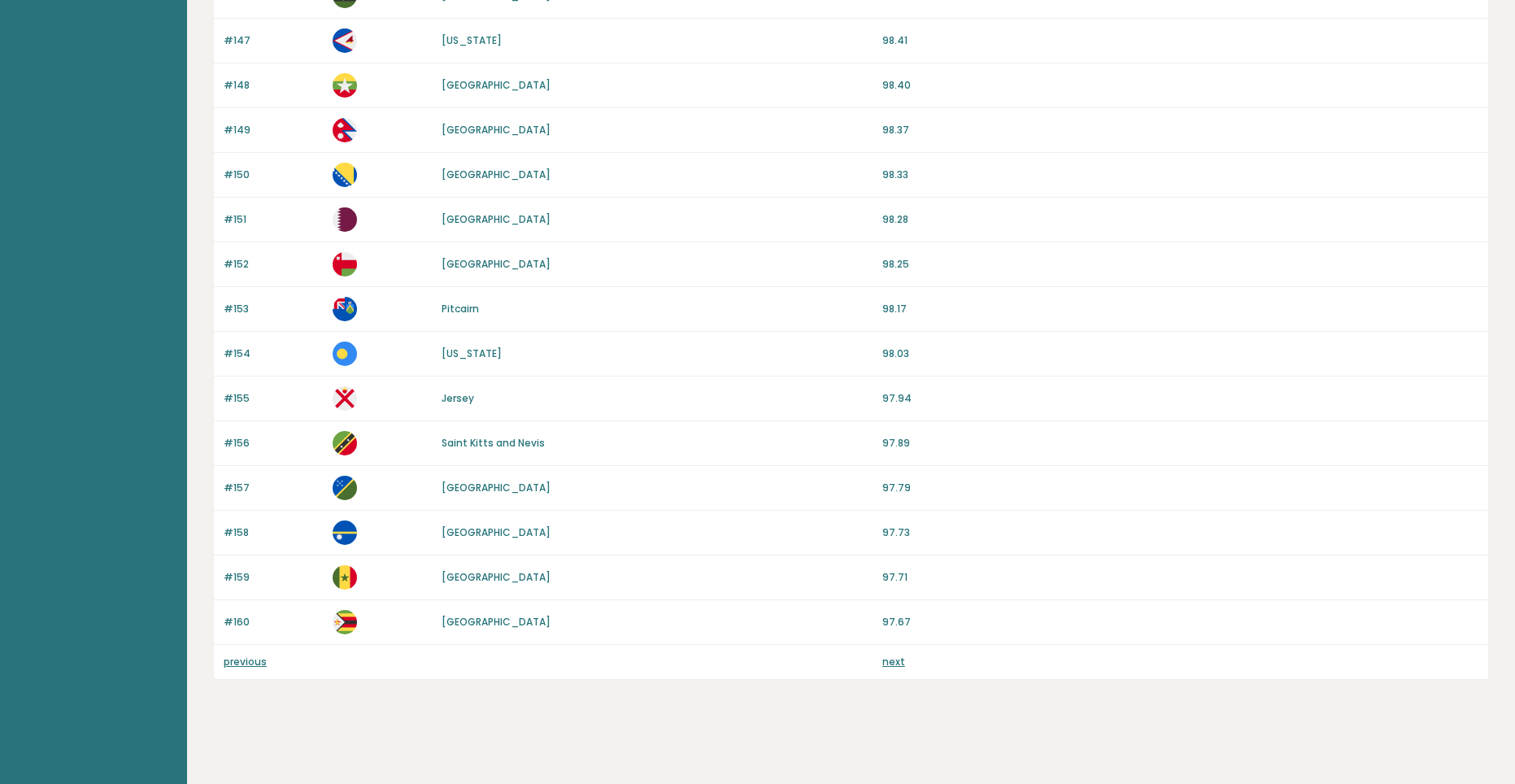
click at [899, 648] on div "previous next" at bounding box center [851, 662] width 1275 height 34
click at [894, 660] on link "next" at bounding box center [894, 661] width 23 height 14
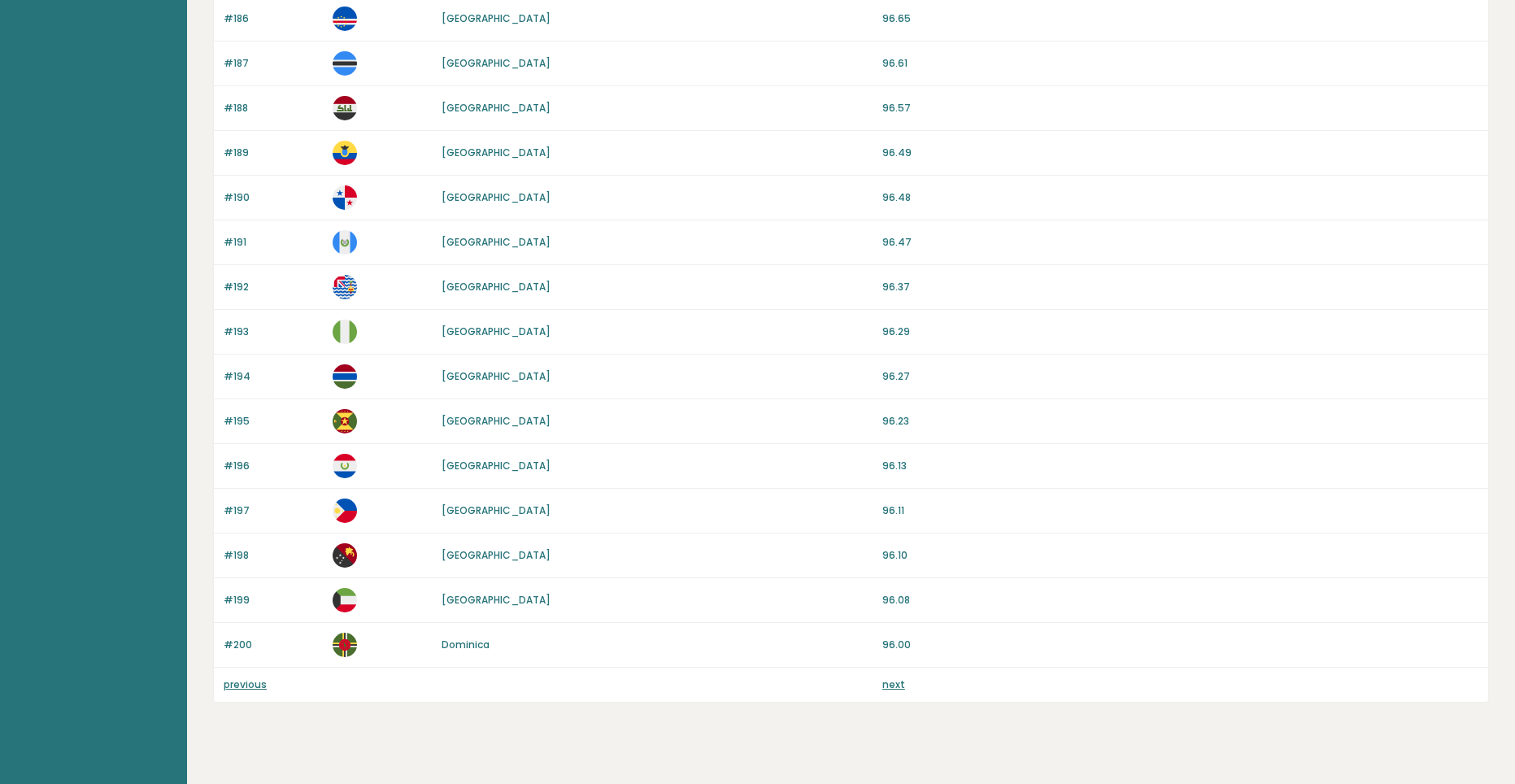
scroll to position [1328, 0]
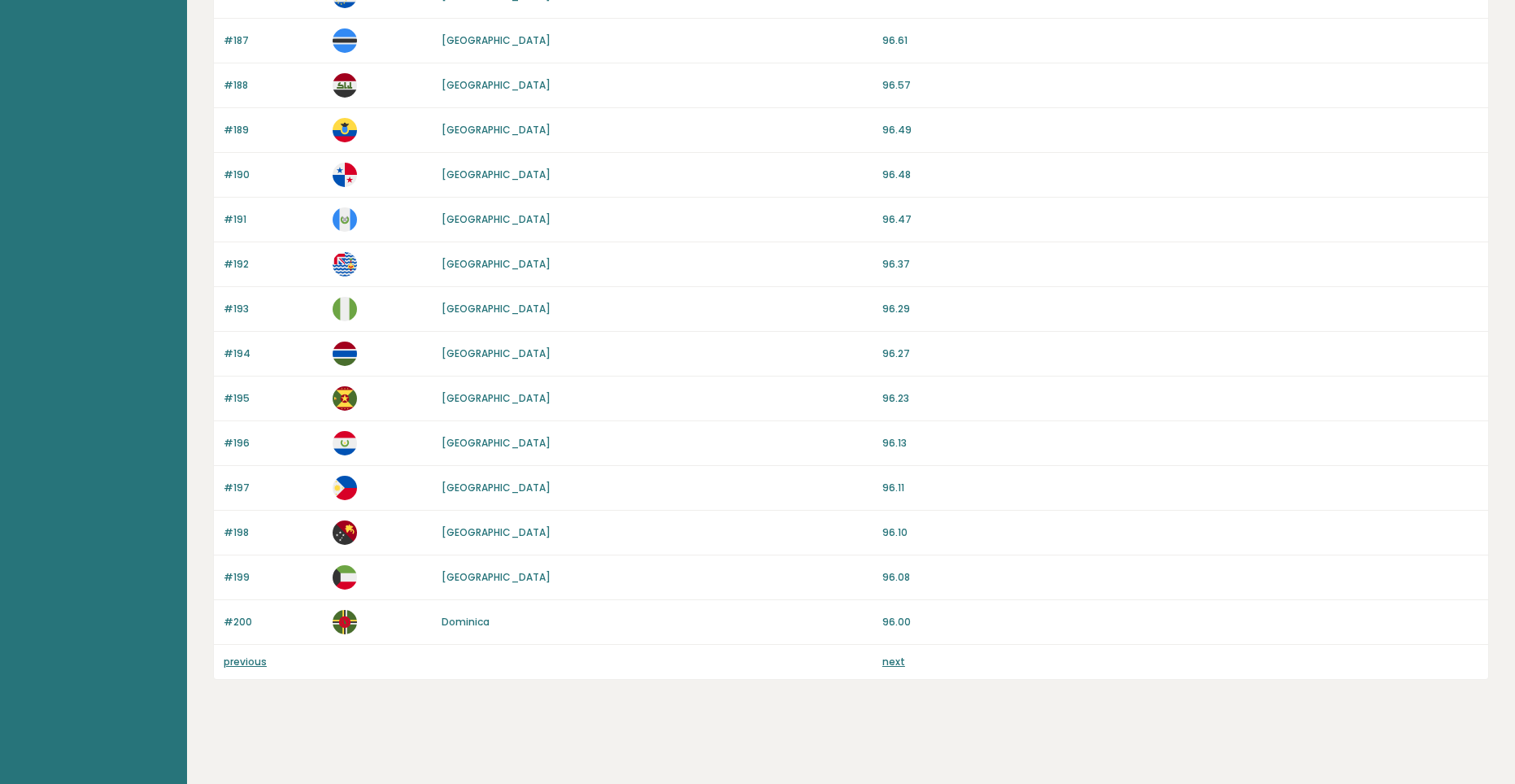
click at [893, 658] on link "next" at bounding box center [894, 661] width 23 height 14
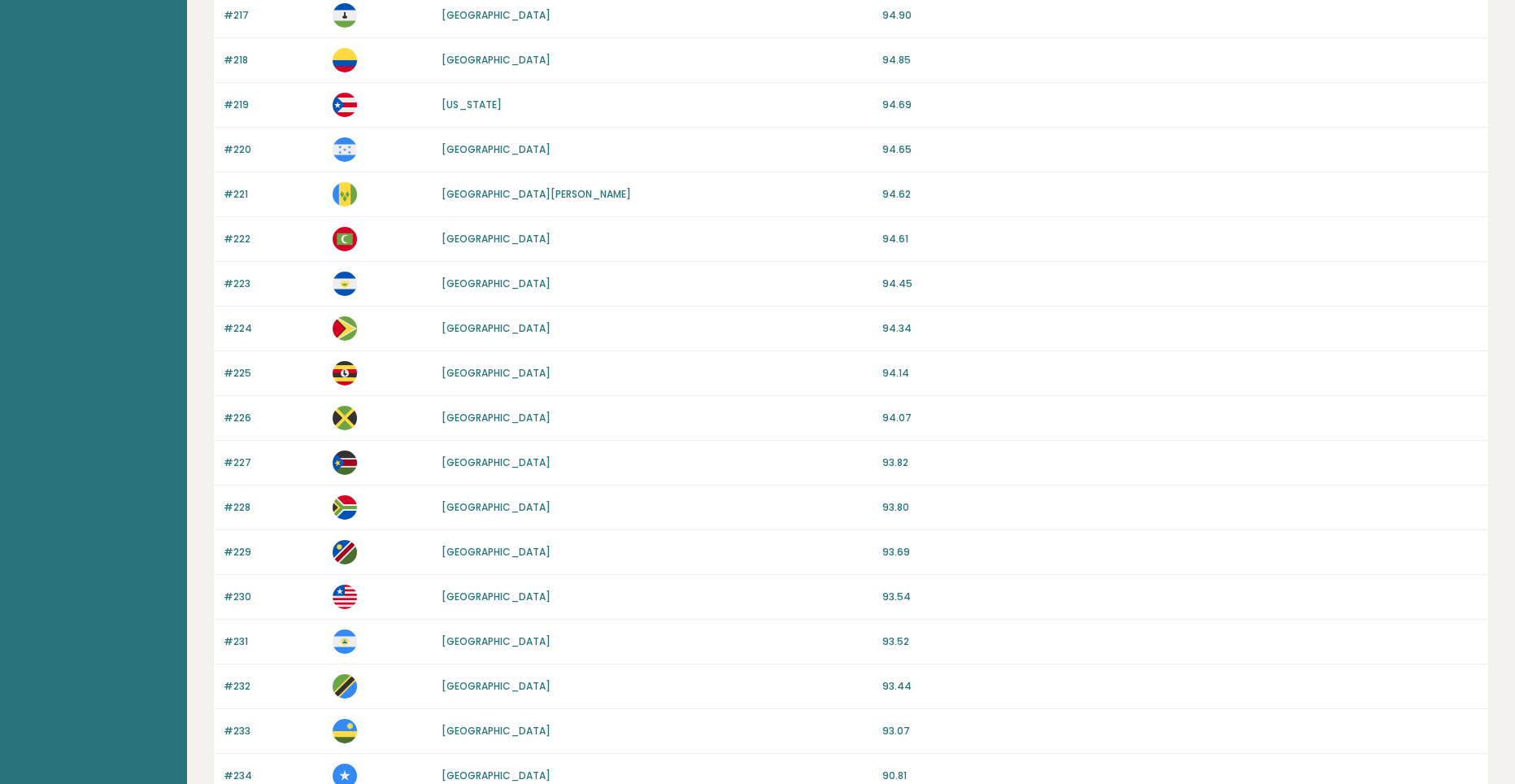
scroll to position [1059, 0]
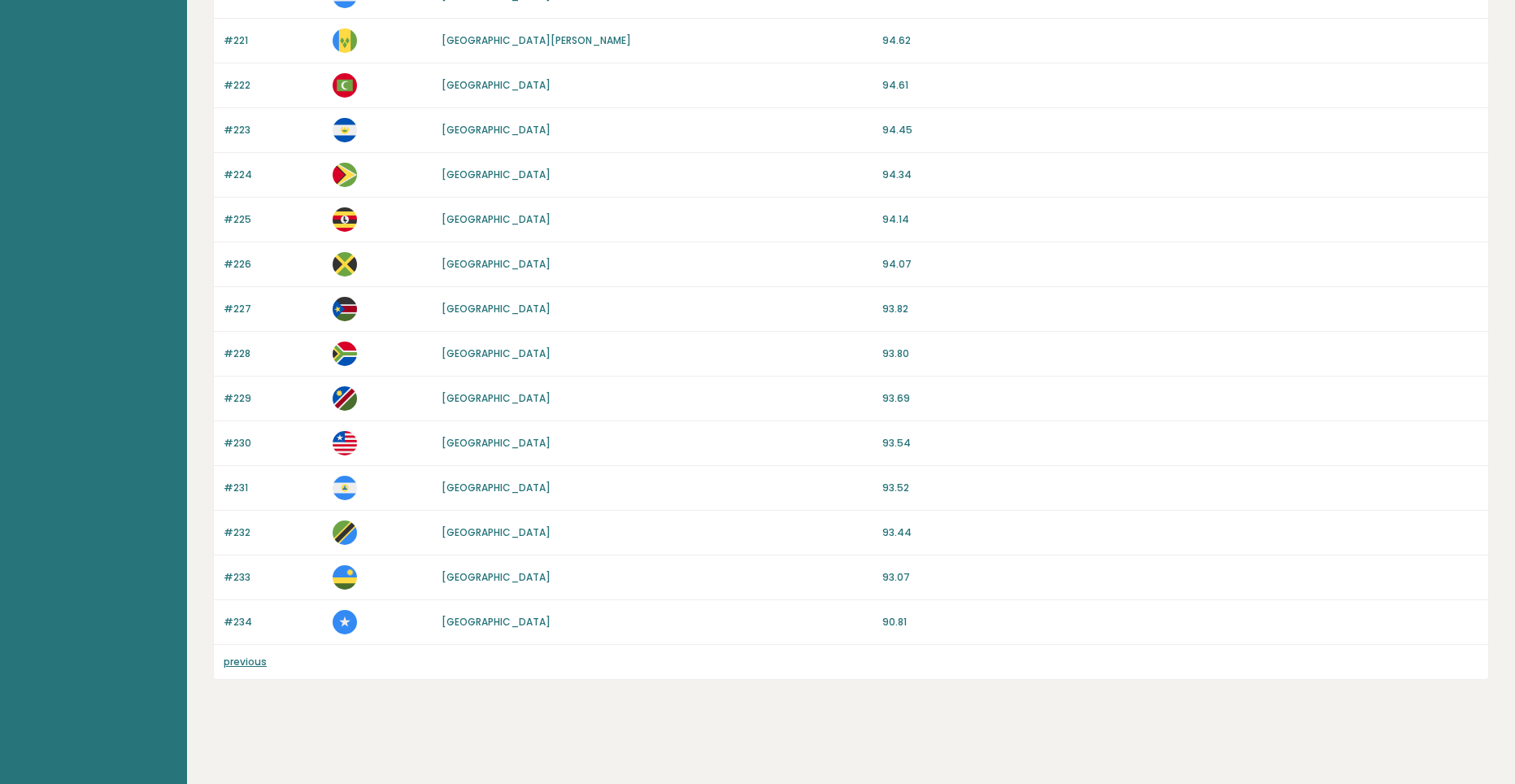
click at [253, 655] on link "previous" at bounding box center [245, 661] width 43 height 14
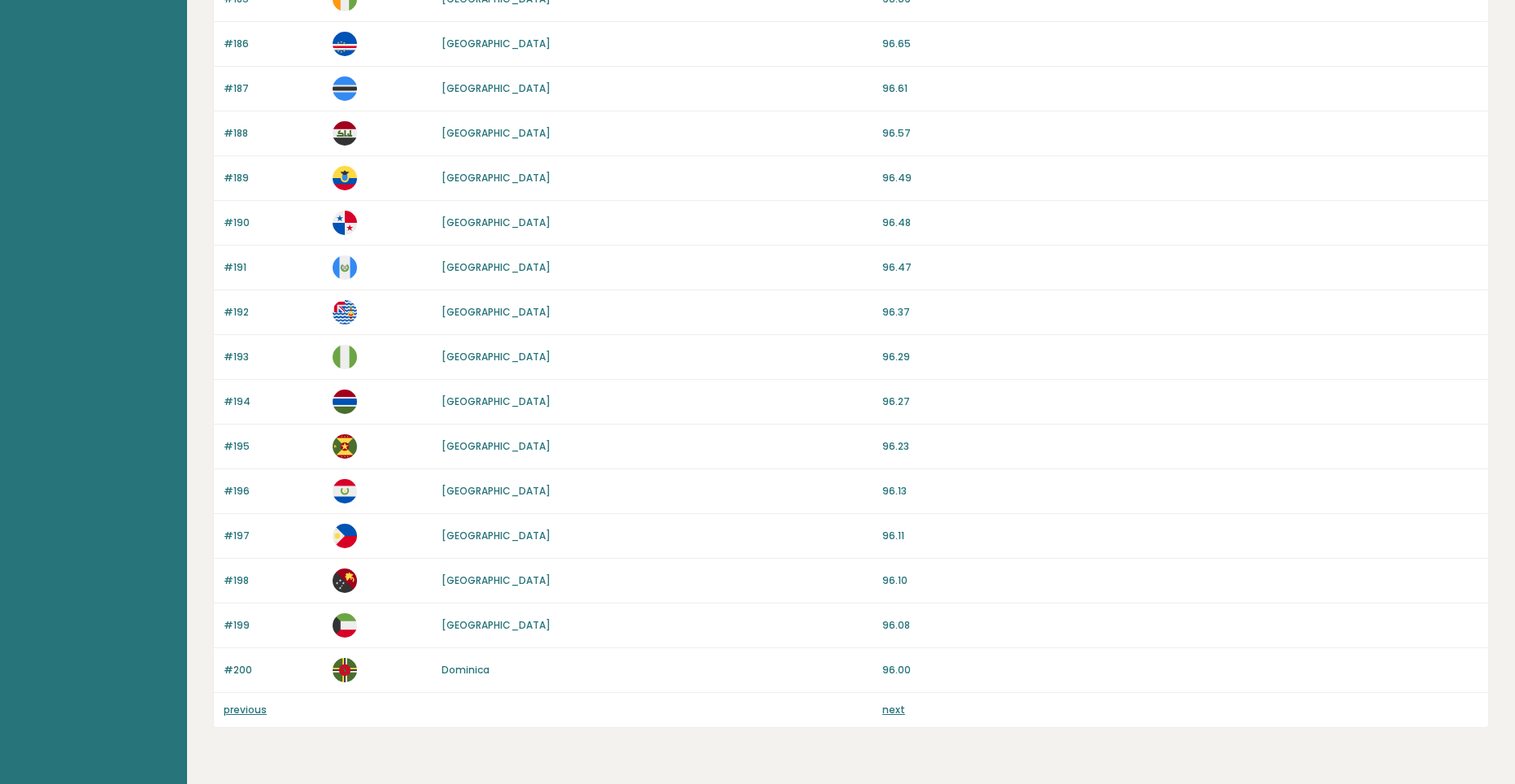
scroll to position [1328, 0]
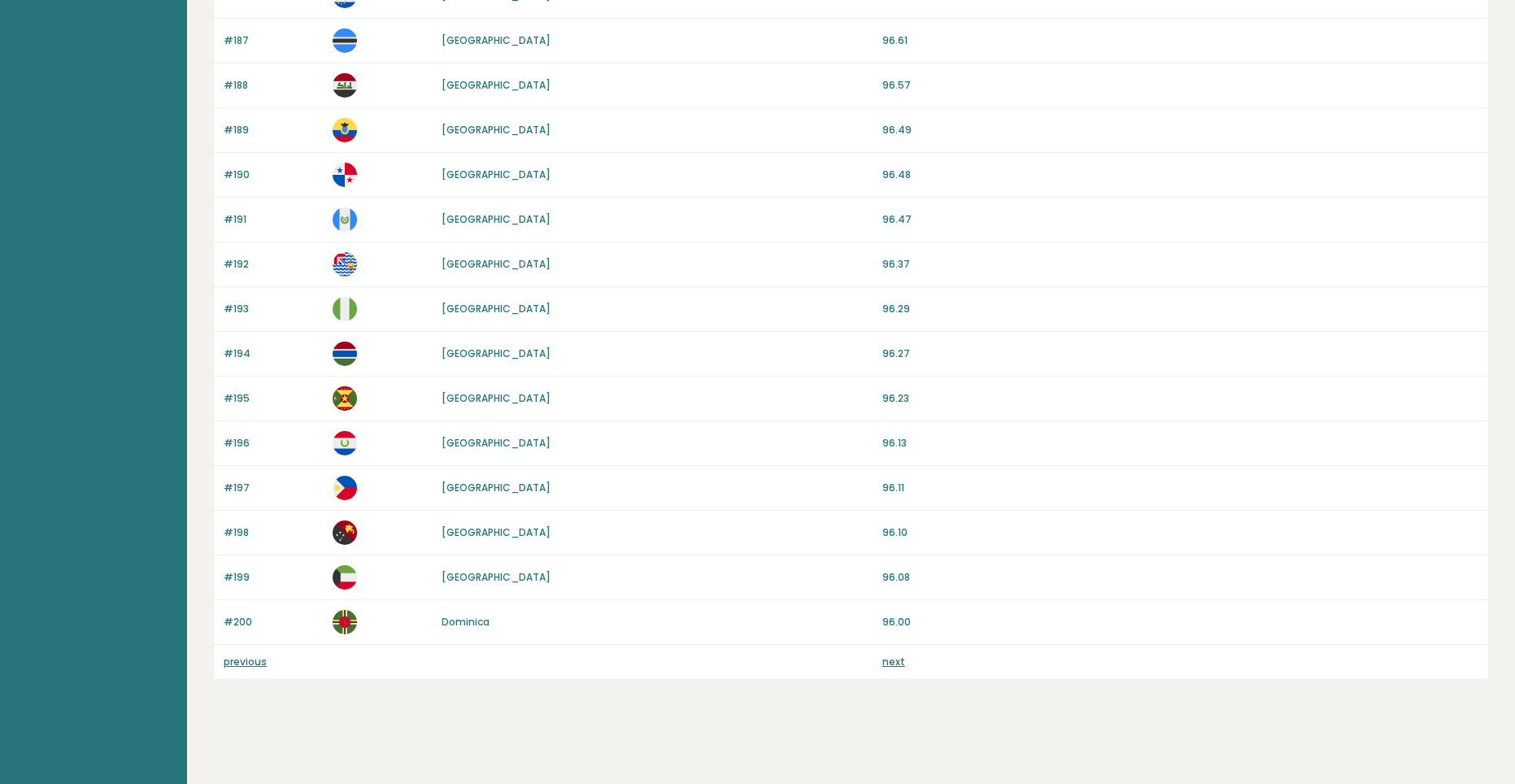
click at [258, 671] on div "previous next" at bounding box center [851, 662] width 1275 height 34
click at [249, 660] on link "previous" at bounding box center [245, 661] width 43 height 14
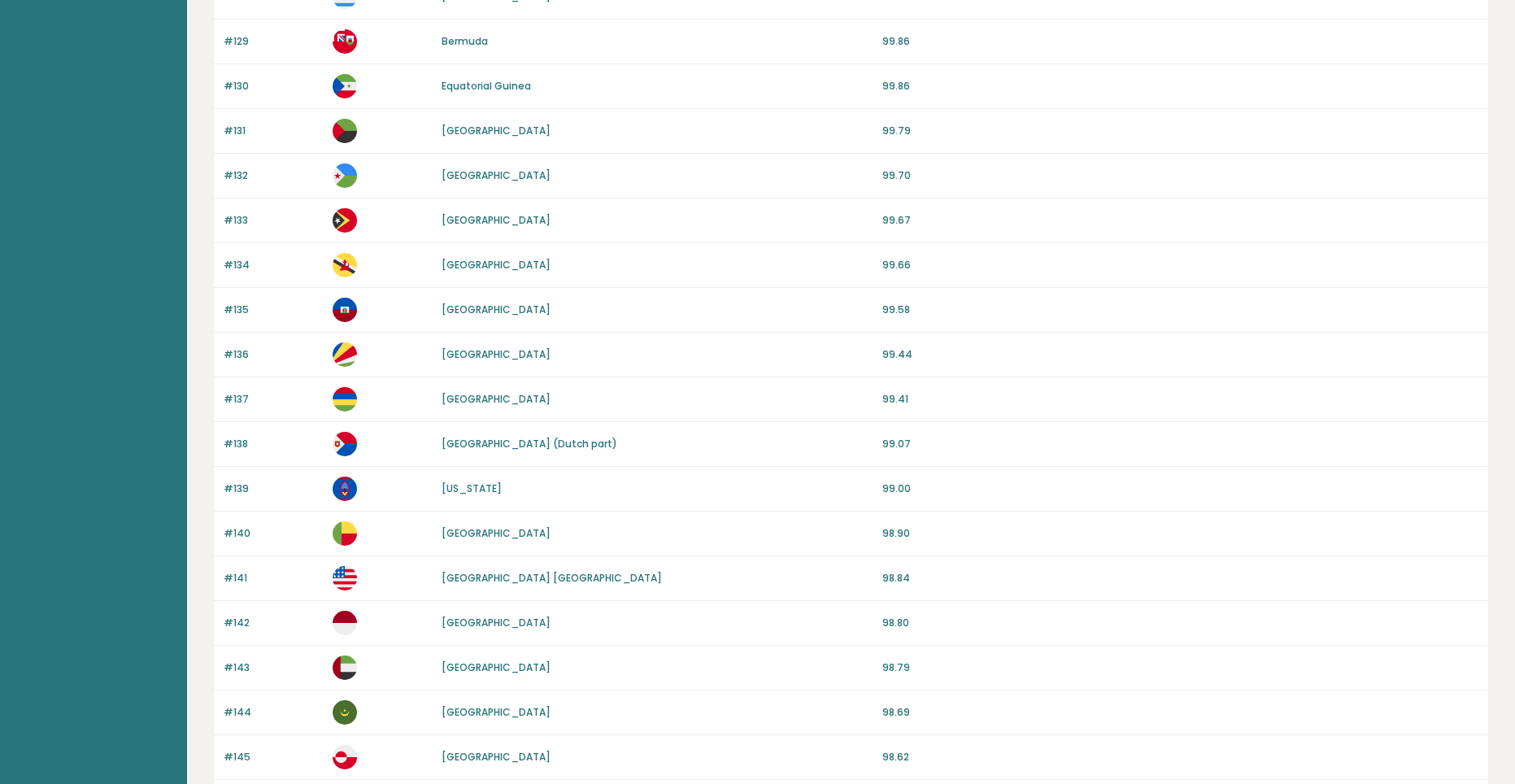
scroll to position [1301, 0]
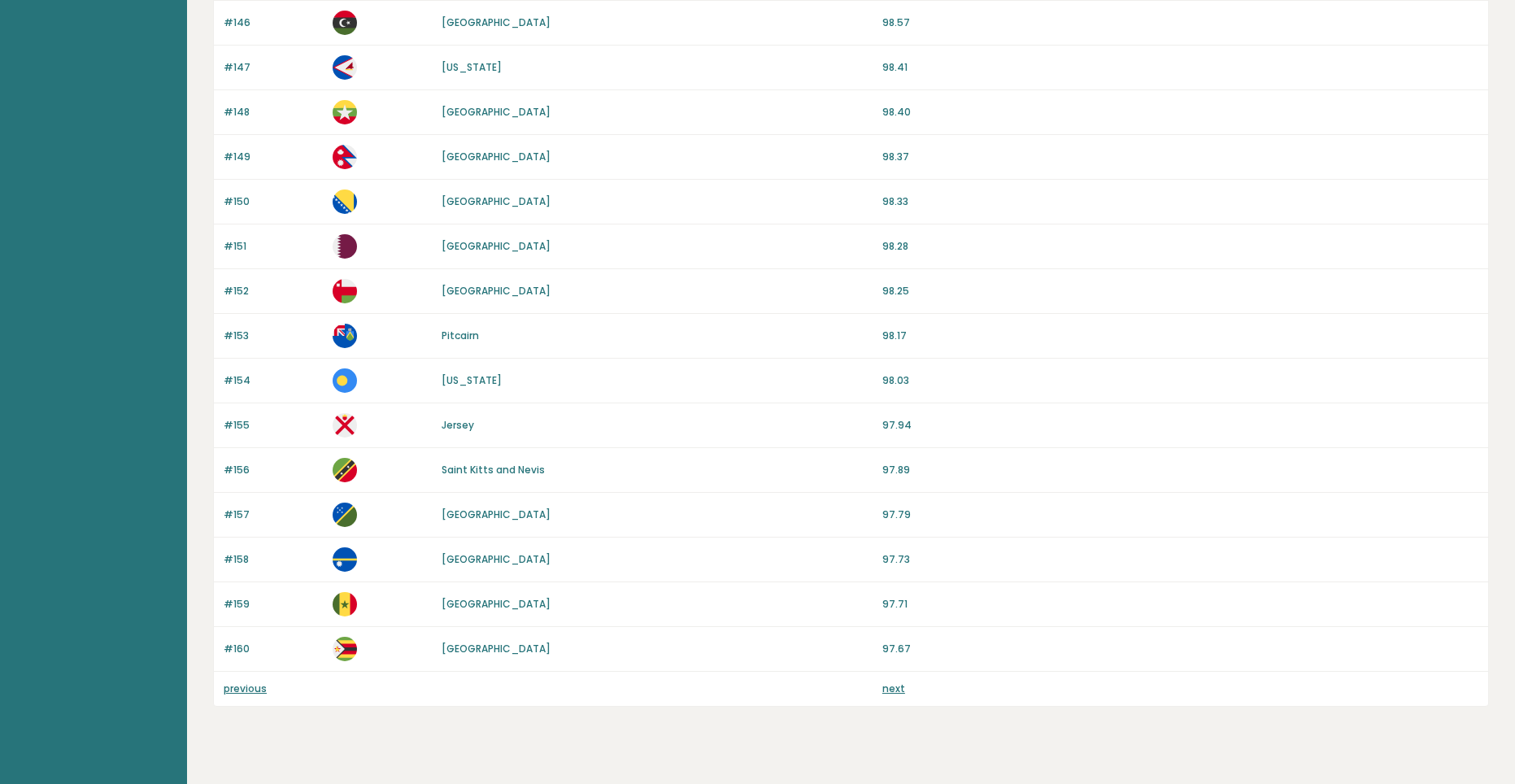
click at [249, 669] on div "#160 Zimbabwe 97.67" at bounding box center [851, 649] width 1275 height 45
click at [248, 684] on link "previous" at bounding box center [245, 688] width 43 height 14
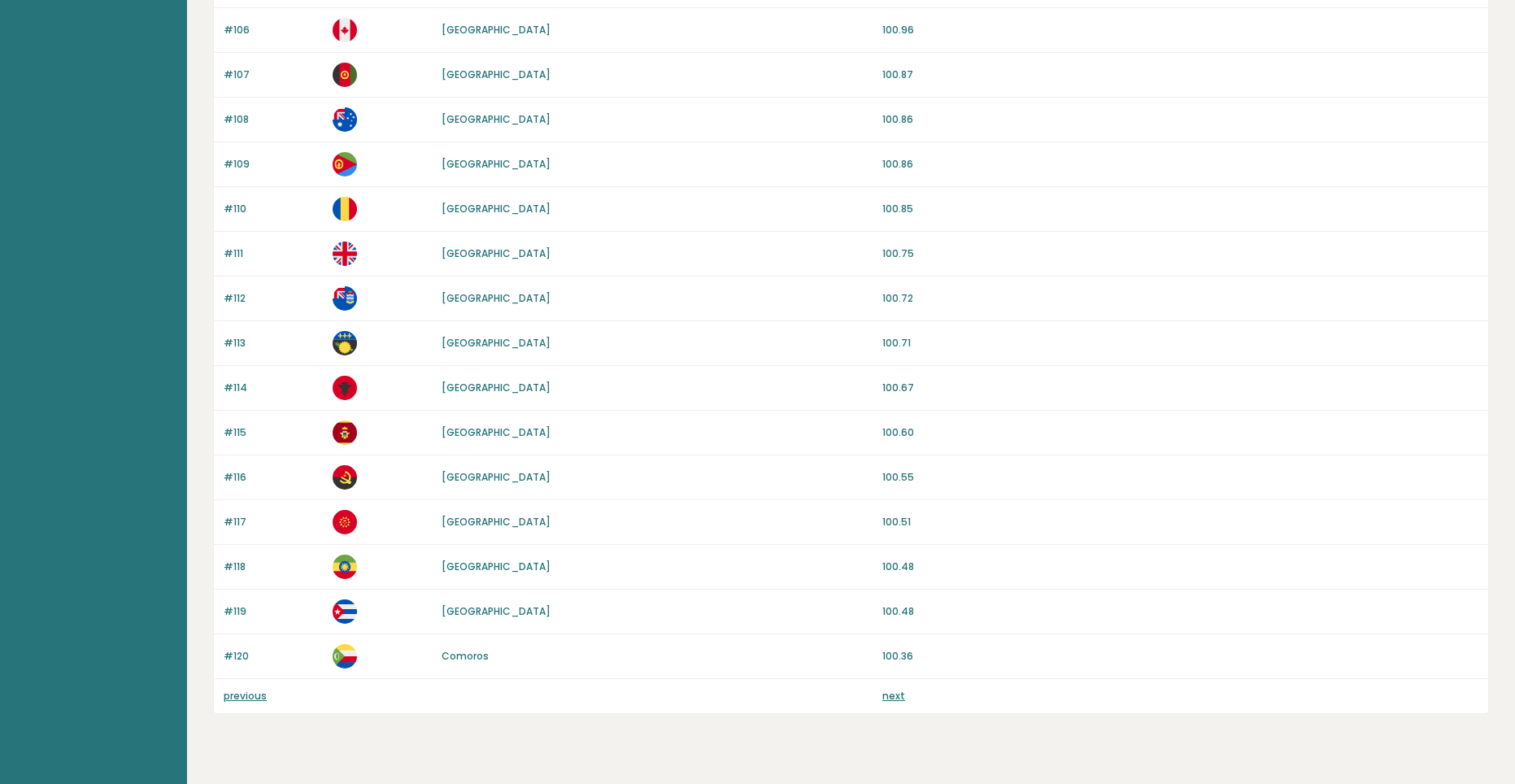
scroll to position [1328, 0]
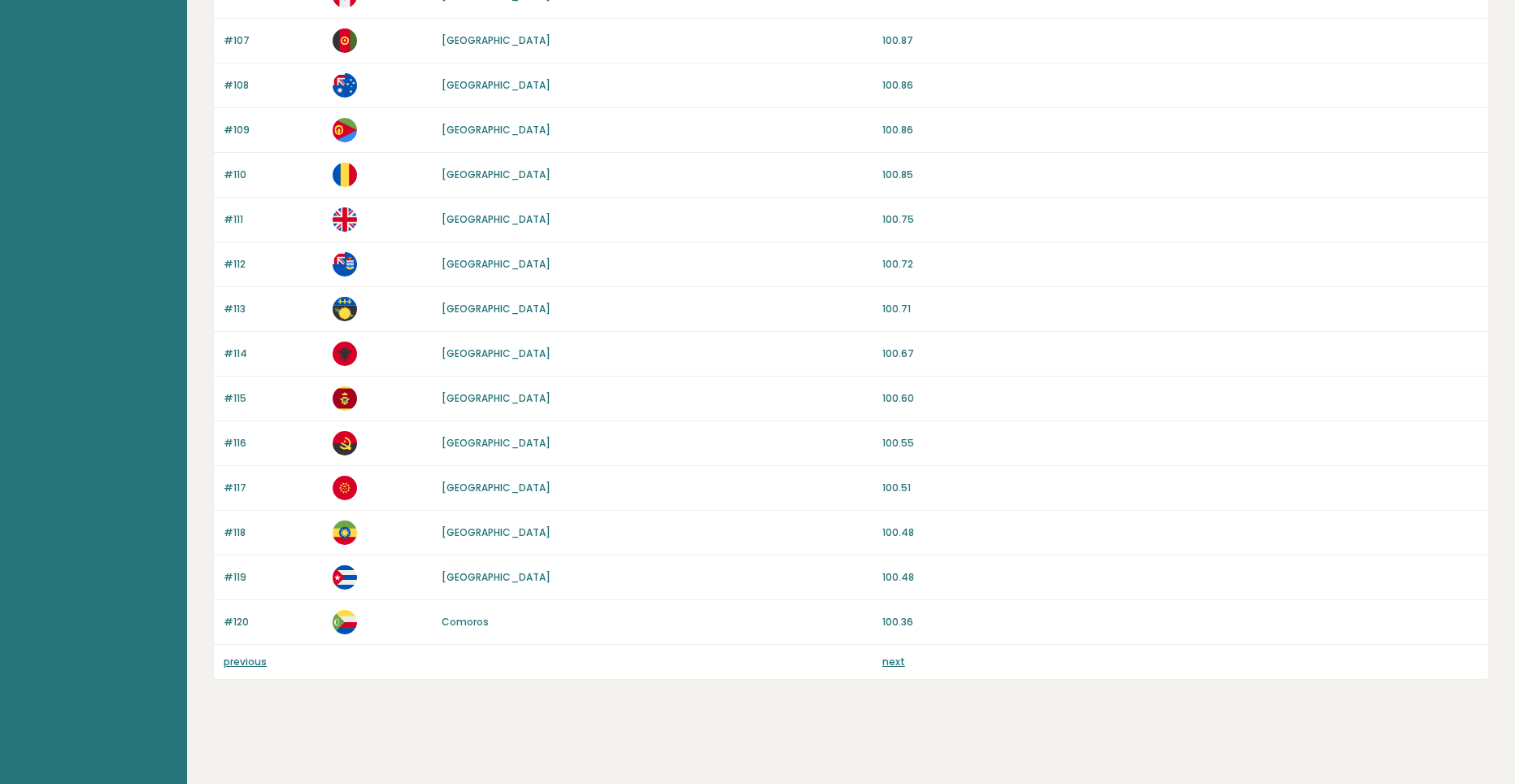
click at [233, 672] on div "previous next" at bounding box center [851, 662] width 1275 height 34
click at [239, 655] on link "previous" at bounding box center [245, 661] width 43 height 14
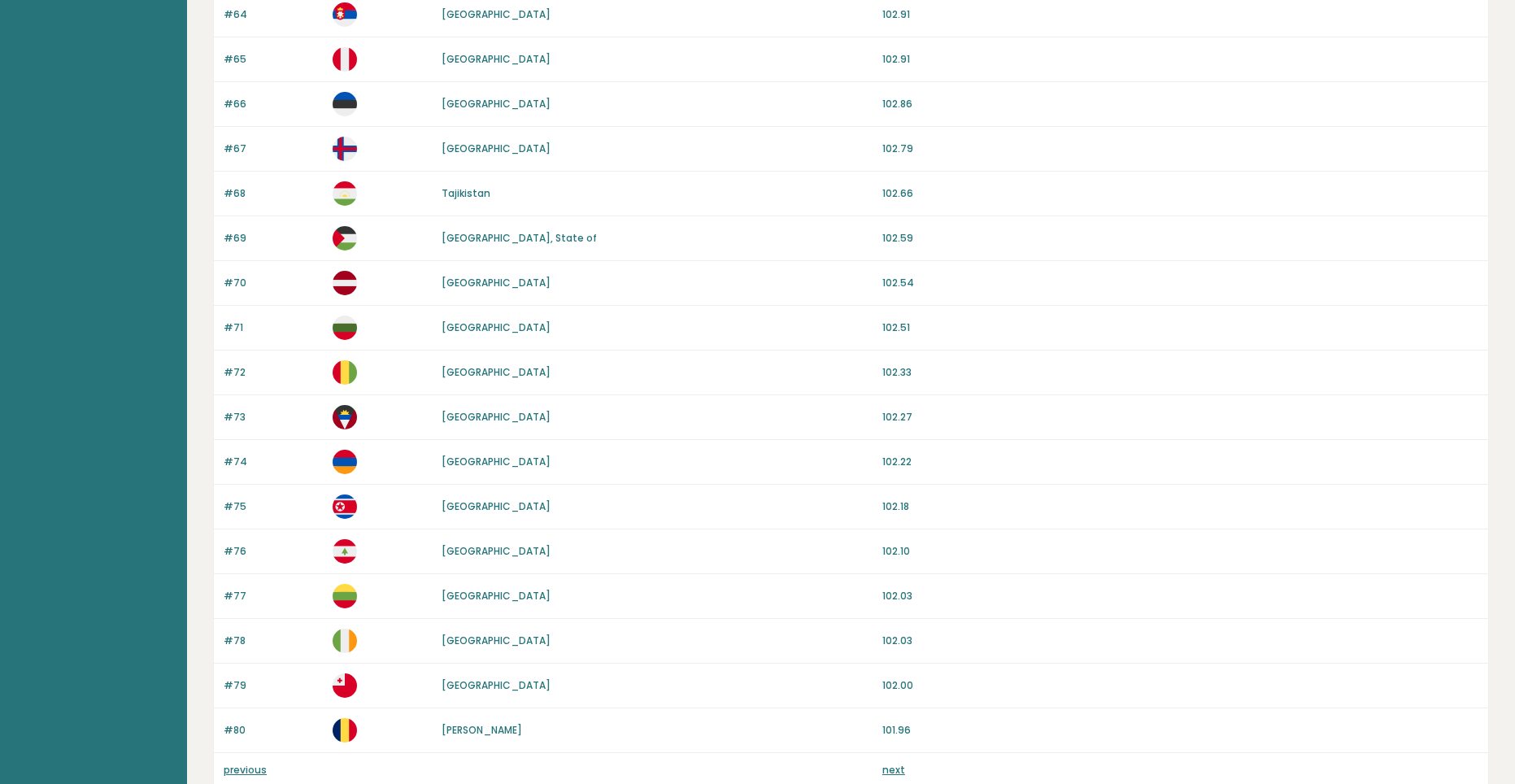
scroll to position [1328, 0]
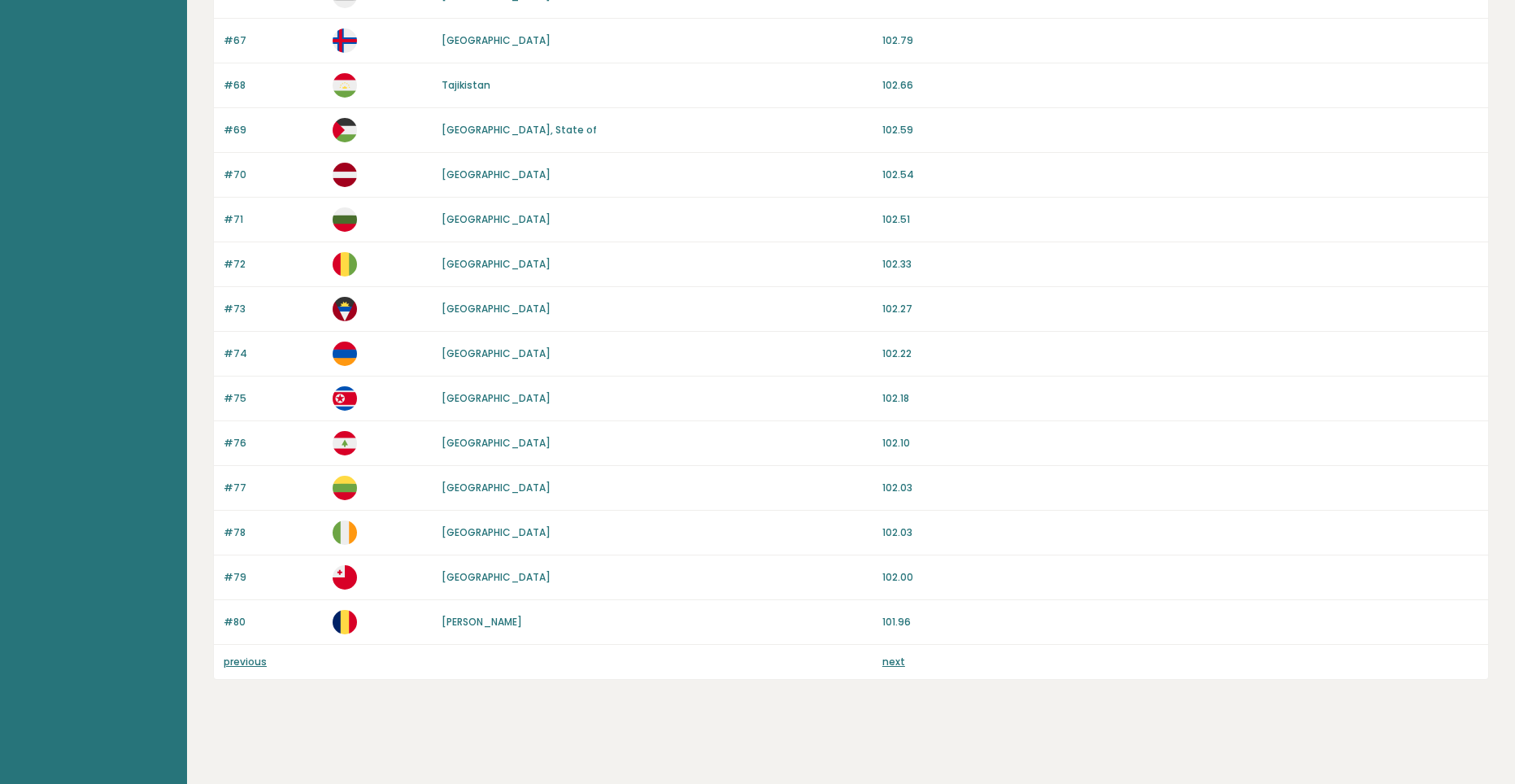
click at [270, 662] on p "previous" at bounding box center [274, 662] width 99 height 15
click at [260, 660] on link "previous" at bounding box center [245, 661] width 43 height 14
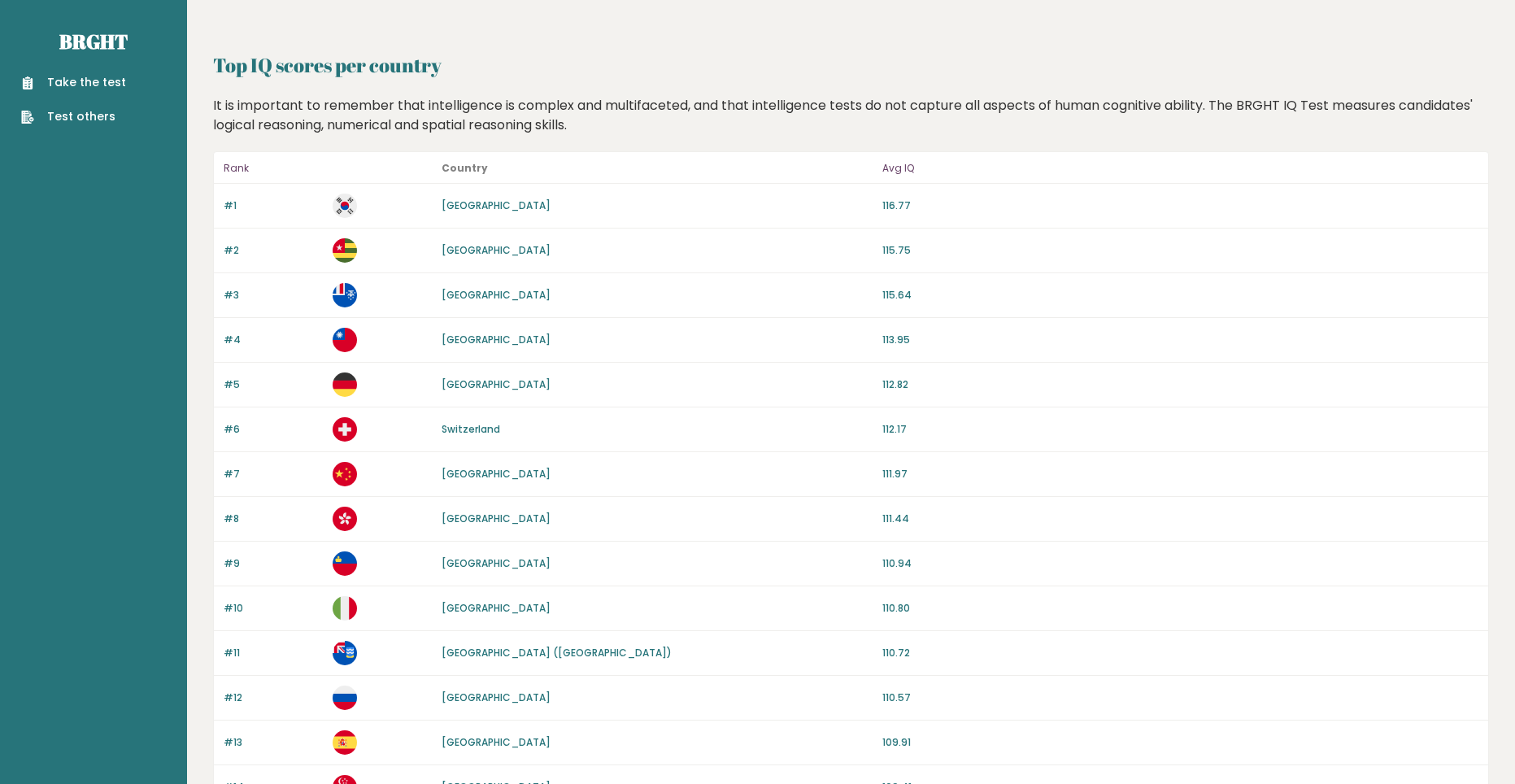
click at [80, 82] on link "Take the test" at bounding box center [73, 82] width 105 height 17
